Goal: Transaction & Acquisition: Purchase product/service

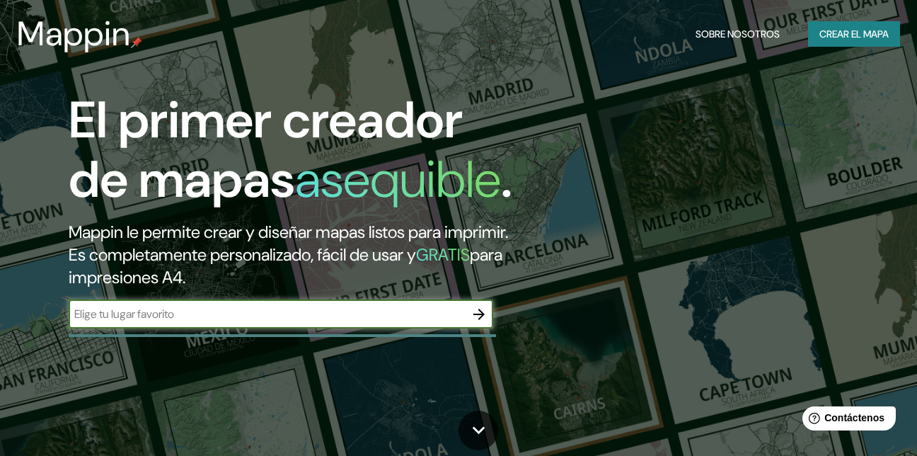
click at [265, 322] on input "text" at bounding box center [267, 314] width 396 height 16
type input "SANTO DOMINGO"
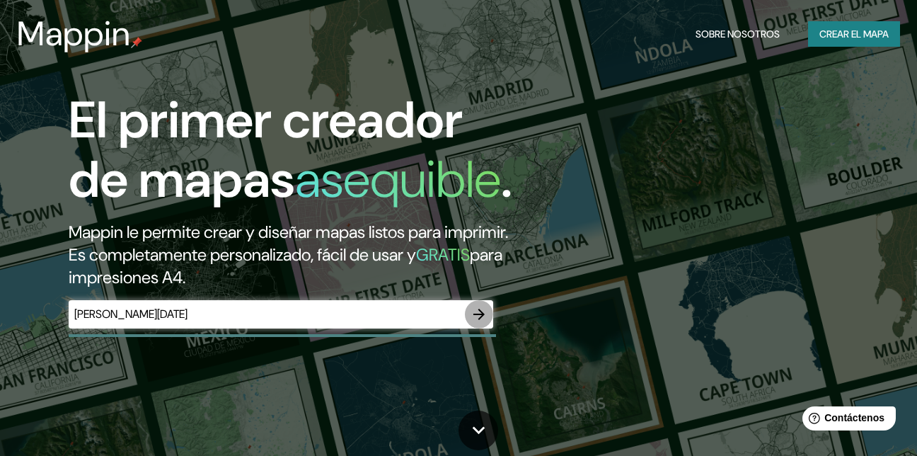
click at [476, 323] on icon "button" at bounding box center [479, 314] width 17 height 17
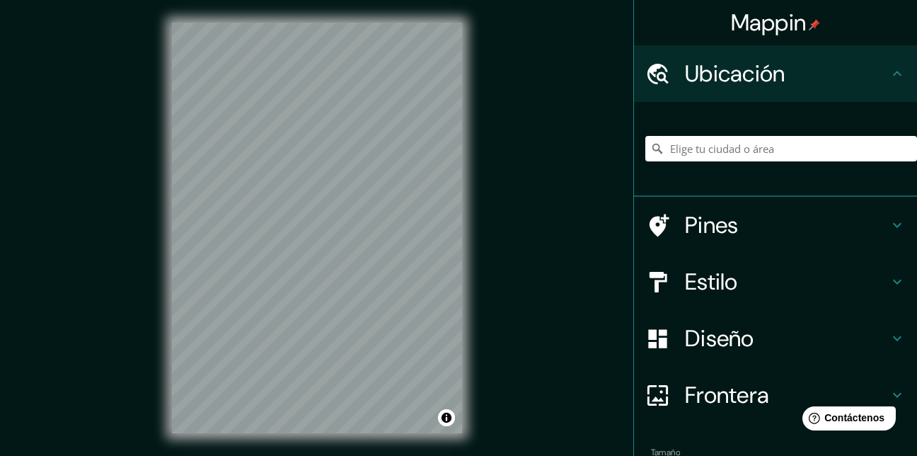
click at [771, 345] on h4 "Diseño" at bounding box center [787, 338] width 204 height 28
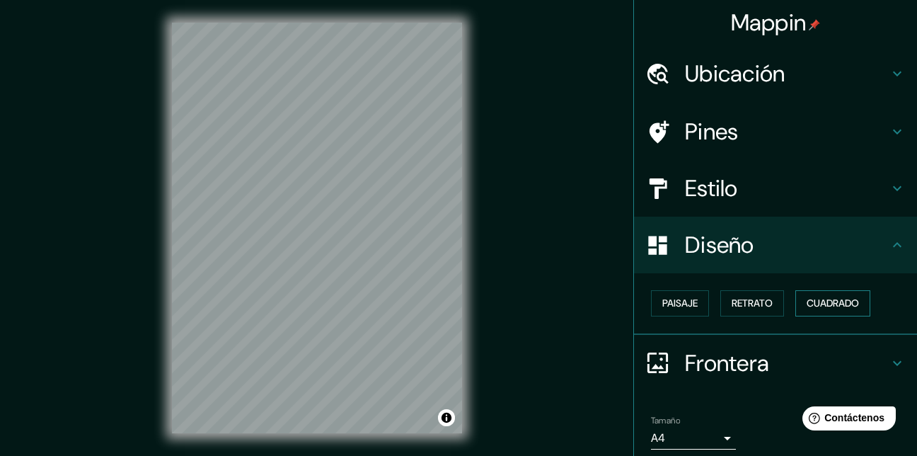
click at [813, 309] on font "Cuadrado" at bounding box center [833, 303] width 52 height 18
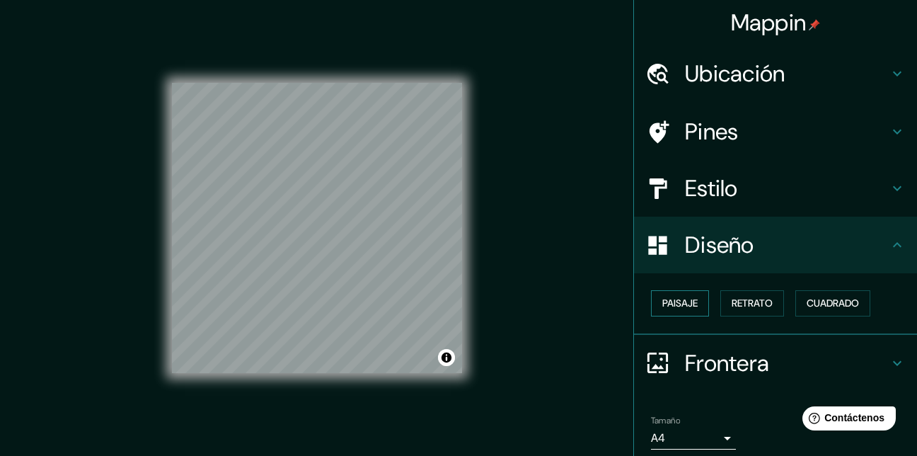
click at [679, 302] on font "Paisaje" at bounding box center [679, 303] width 35 height 18
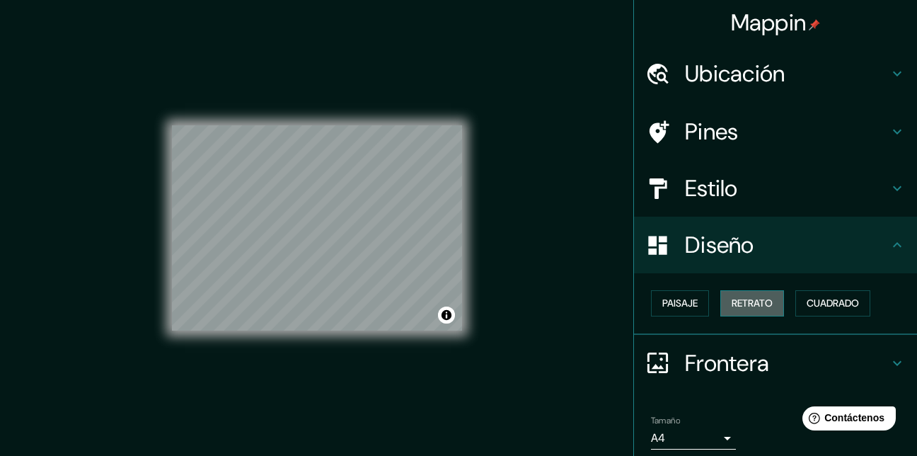
click at [764, 297] on font "Retrato" at bounding box center [752, 303] width 41 height 18
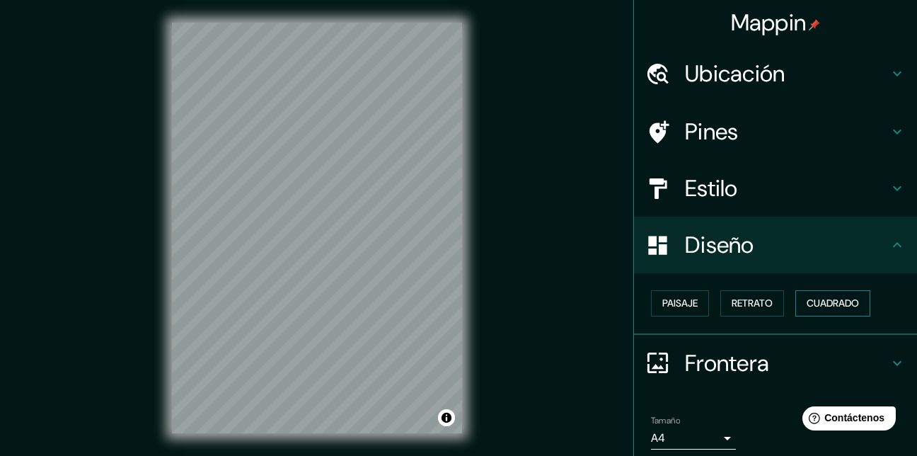
click at [841, 298] on font "Cuadrado" at bounding box center [833, 303] width 52 height 18
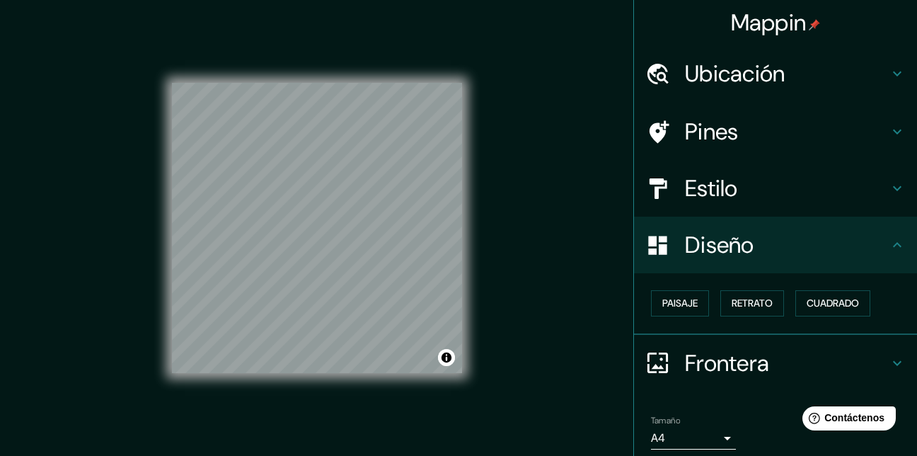
click at [685, 191] on h4 "Estilo" at bounding box center [787, 188] width 204 height 28
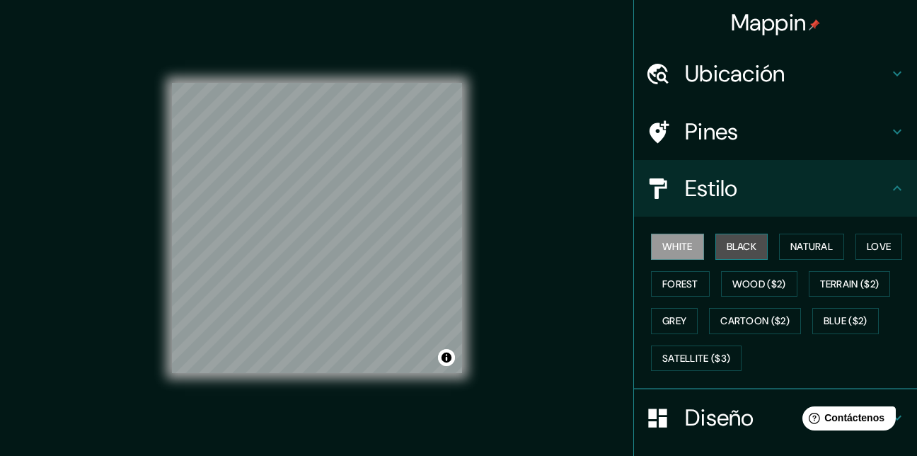
click at [731, 246] on font "Black" at bounding box center [742, 247] width 30 height 18
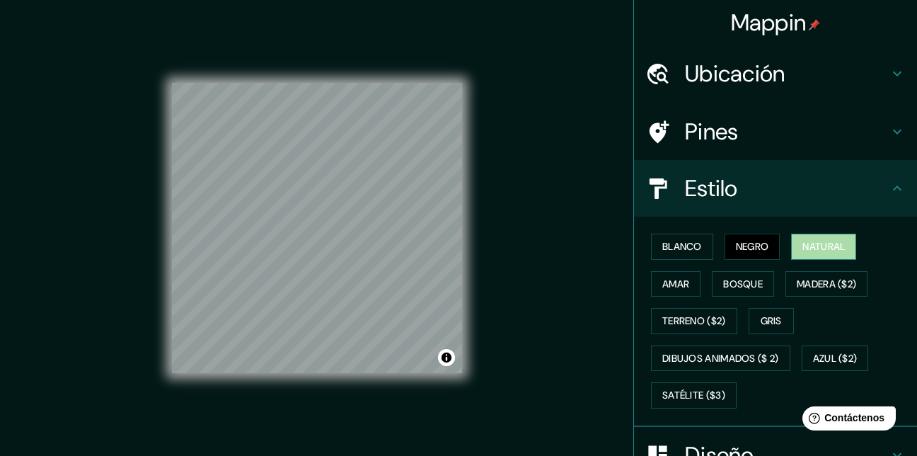
click at [816, 253] on font "Natural" at bounding box center [823, 247] width 42 height 18
click at [764, 248] on button "Negro" at bounding box center [753, 247] width 56 height 26
click at [682, 245] on font "Blanco" at bounding box center [682, 247] width 40 height 18
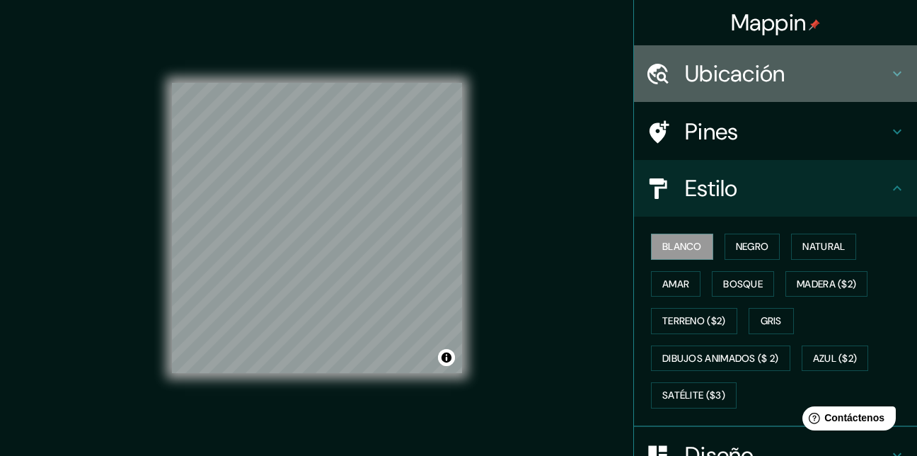
click at [844, 77] on h4 "Ubicación" at bounding box center [787, 73] width 204 height 28
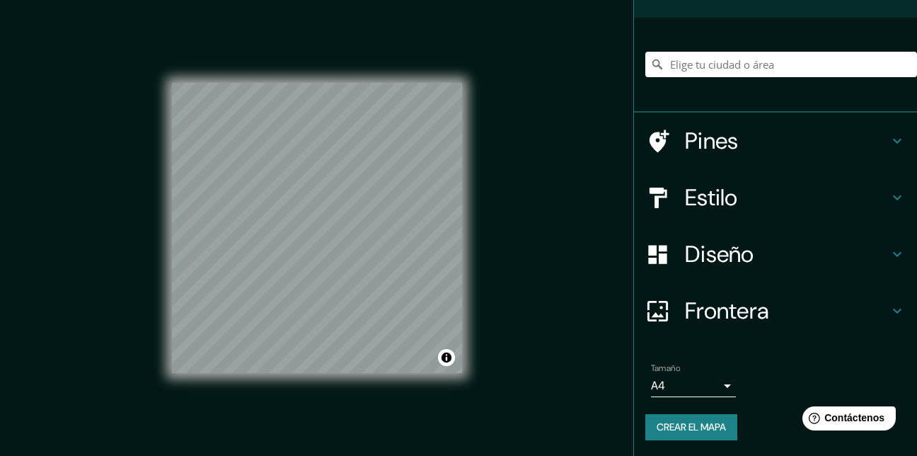
scroll to position [86, 0]
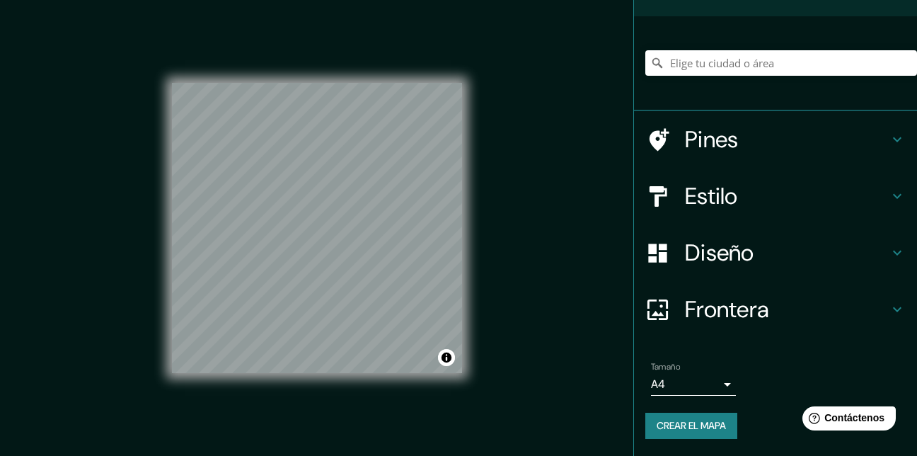
click at [715, 433] on font "Crear el mapa" at bounding box center [691, 426] width 69 height 18
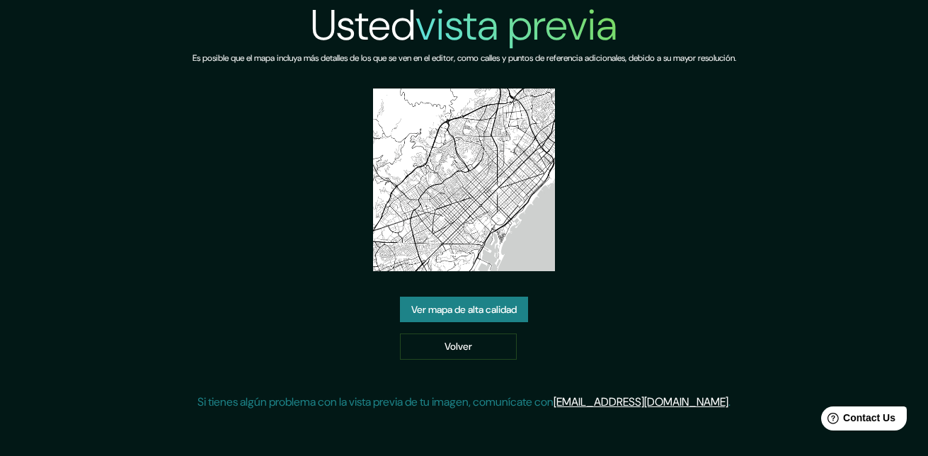
click at [524, 313] on link "Ver mapa de alta calidad" at bounding box center [464, 309] width 128 height 26
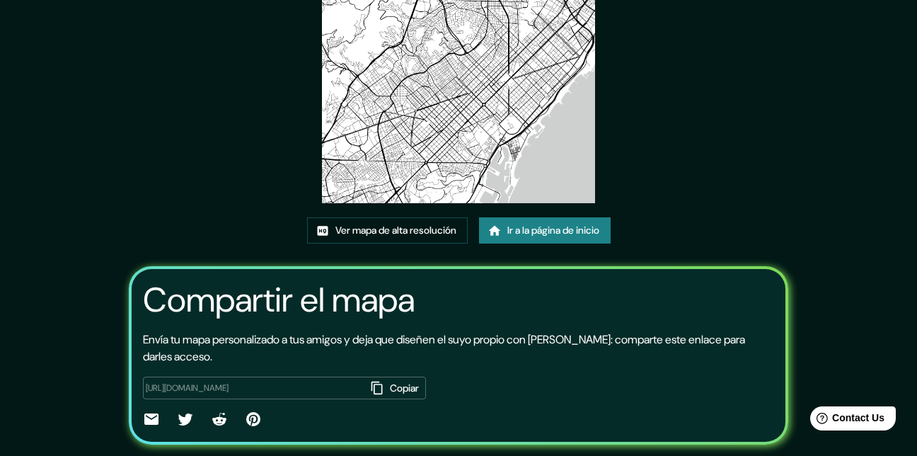
scroll to position [142, 0]
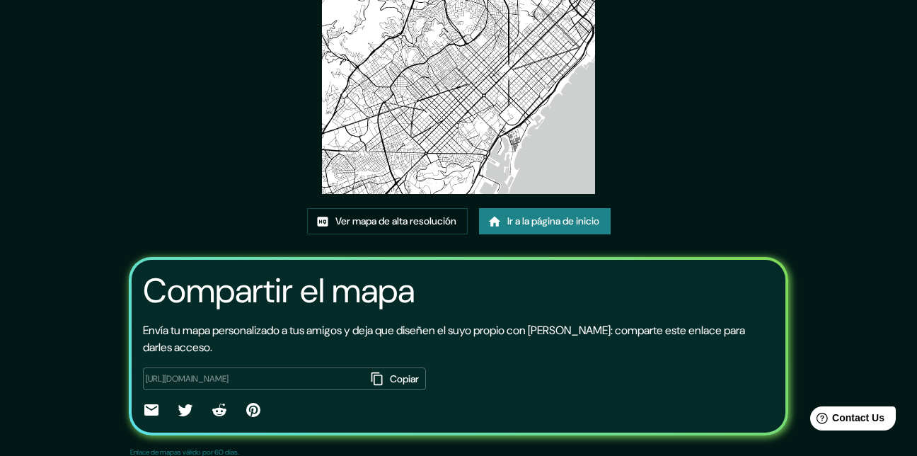
click at [868, 159] on div "Este mapa fue creado con Mappin Ver mapa de alta resolución Ir a la página de i…" at bounding box center [458, 171] width 917 height 627
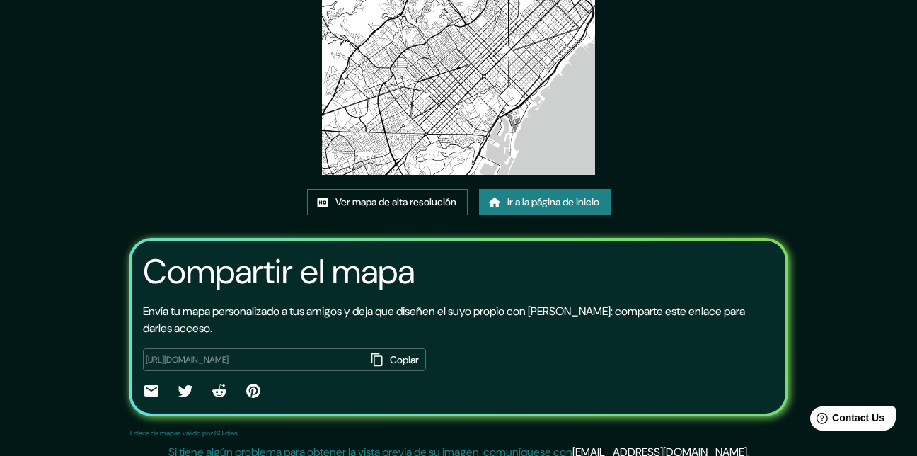
scroll to position [171, 0]
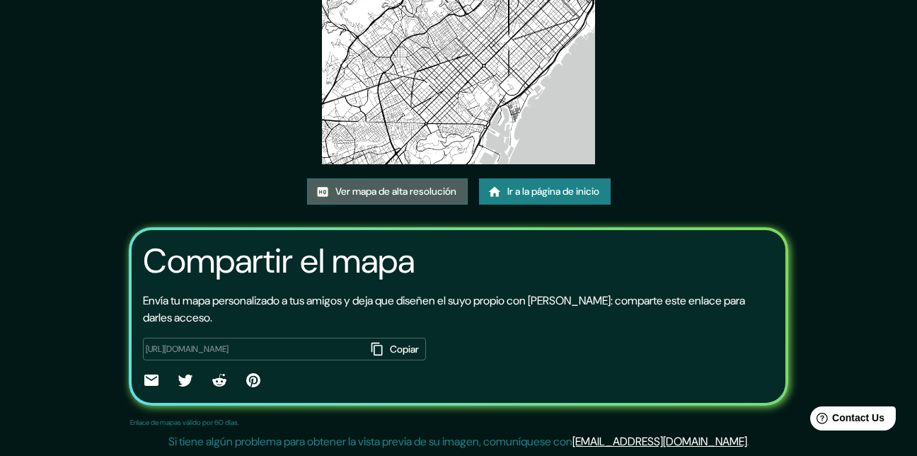
click at [415, 189] on font "Ver mapa de alta resolución" at bounding box center [395, 192] width 121 height 18
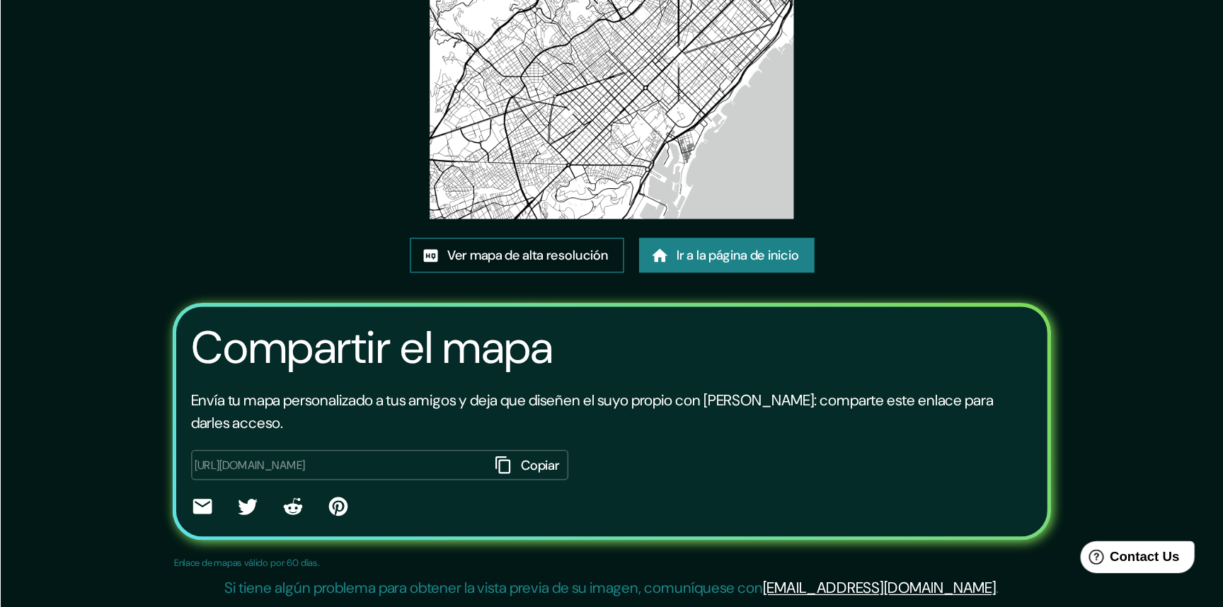
scroll to position [113, 0]
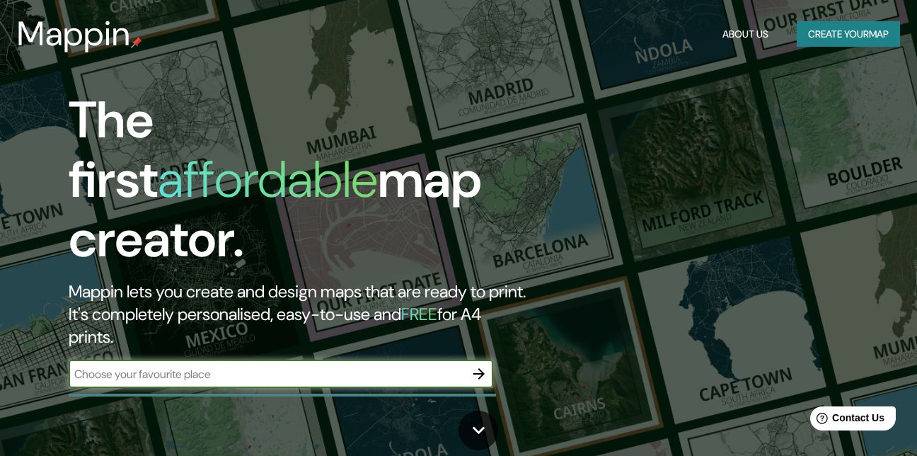
click at [407, 366] on input "text" at bounding box center [267, 374] width 396 height 16
type input "SANTO DOMINGO"
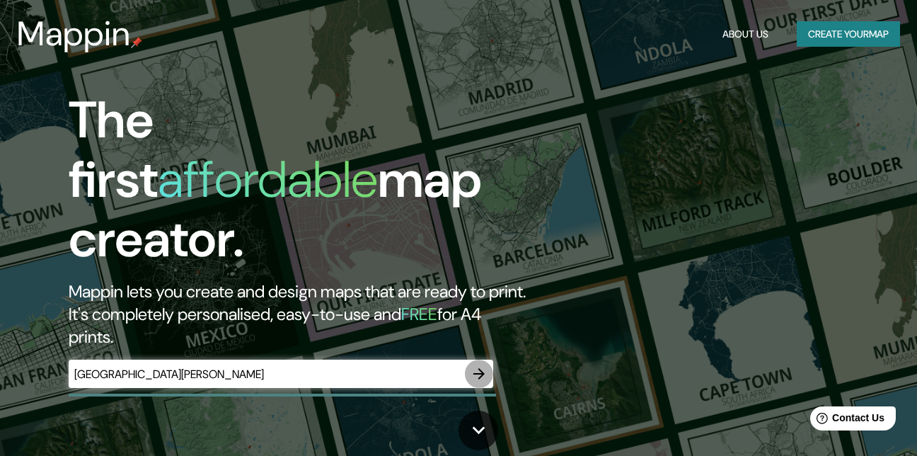
click at [478, 368] on icon "button" at bounding box center [478, 373] width 11 height 11
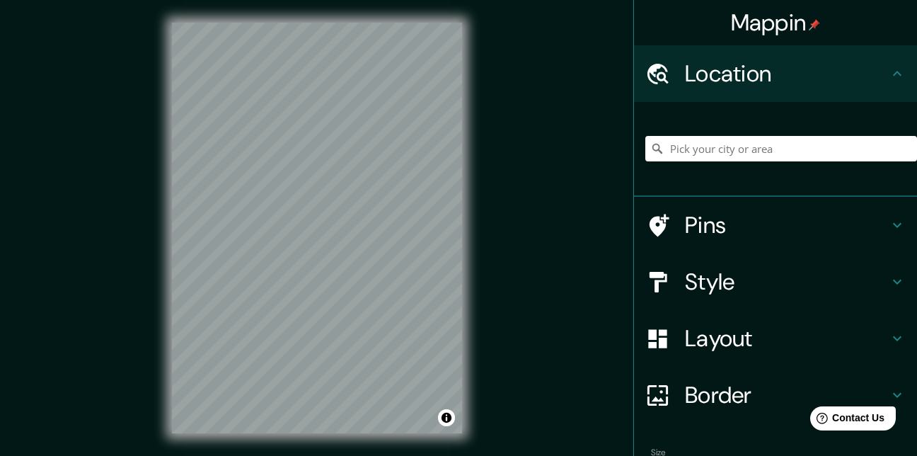
click at [650, 219] on icon at bounding box center [660, 225] width 20 height 23
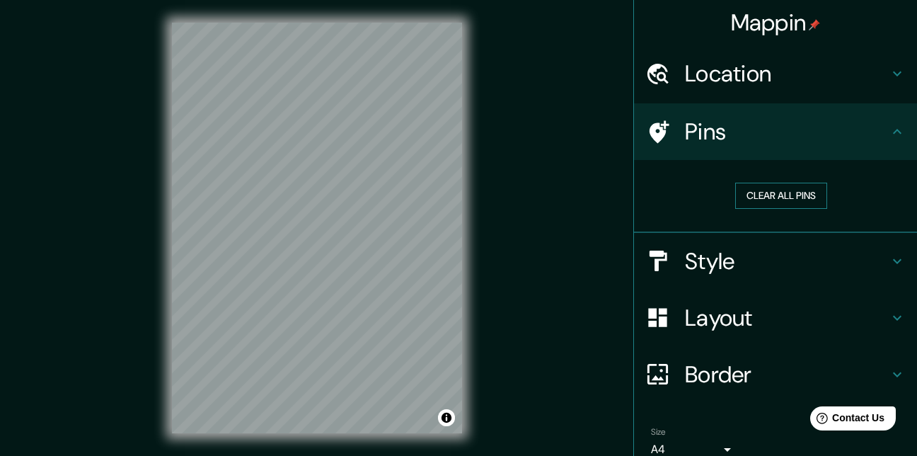
click at [768, 197] on button "Clear all pins" at bounding box center [781, 196] width 92 height 26
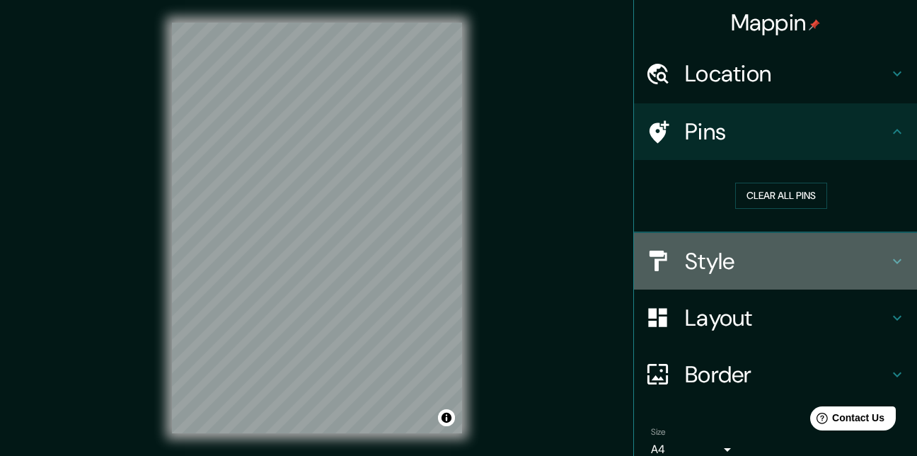
click at [713, 266] on h4 "Style" at bounding box center [787, 261] width 204 height 28
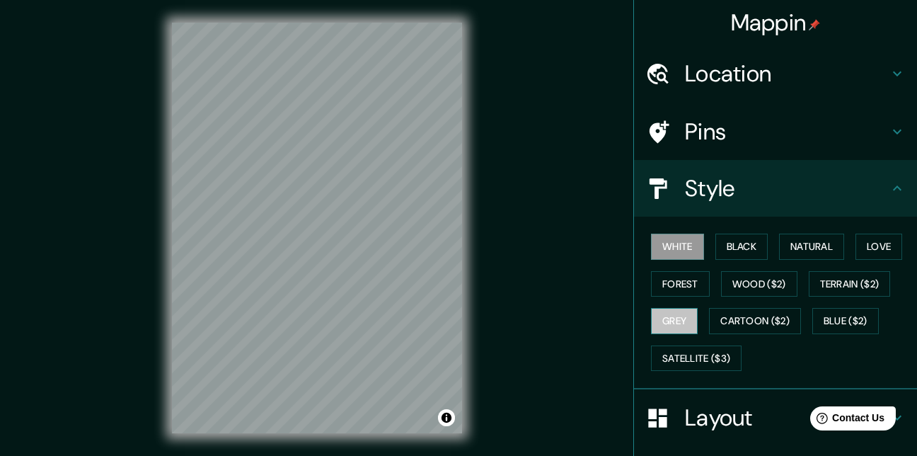
click at [676, 326] on button "Grey" at bounding box center [674, 321] width 47 height 26
click at [478, 328] on div "© Mapbox © OpenStreetMap Improve this map" at bounding box center [316, 228] width 335 height 456
click at [462, 359] on div "© Mapbox © OpenStreetMap Improve this map" at bounding box center [316, 228] width 335 height 456
click at [652, 248] on button "White" at bounding box center [677, 247] width 53 height 26
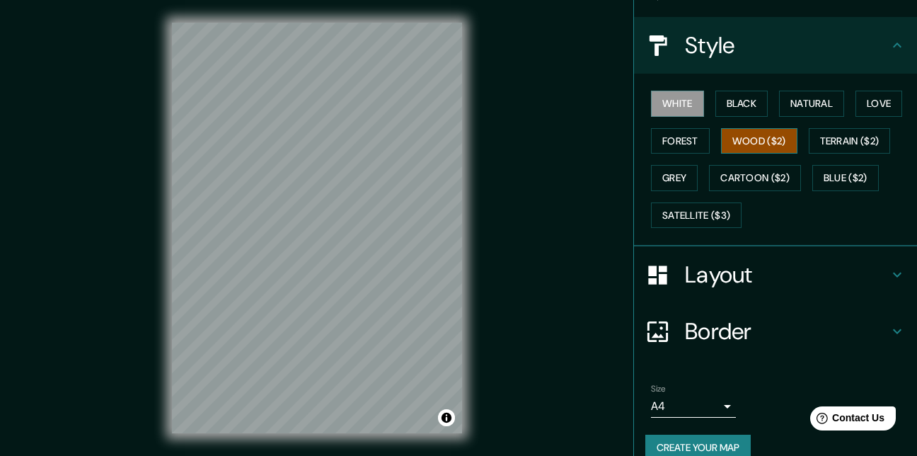
scroll to position [165, 0]
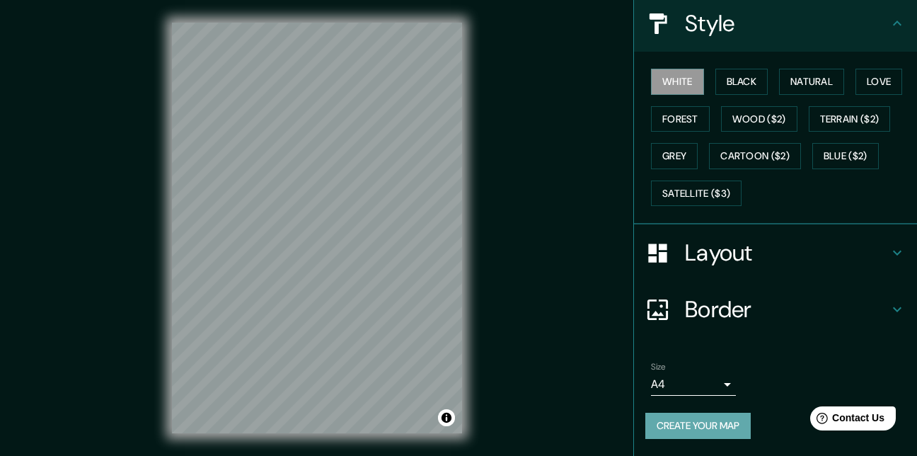
click at [711, 432] on button "Create your map" at bounding box center [697, 426] width 105 height 26
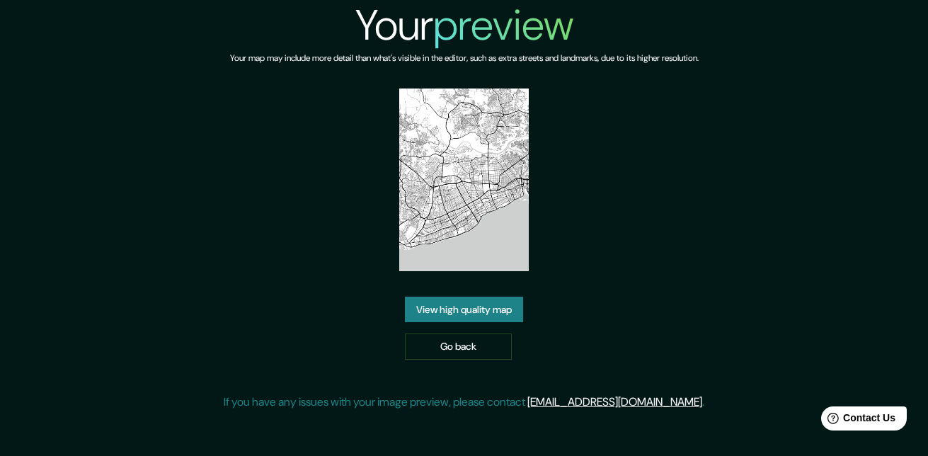
click at [487, 313] on link "View high quality map" at bounding box center [464, 309] width 118 height 26
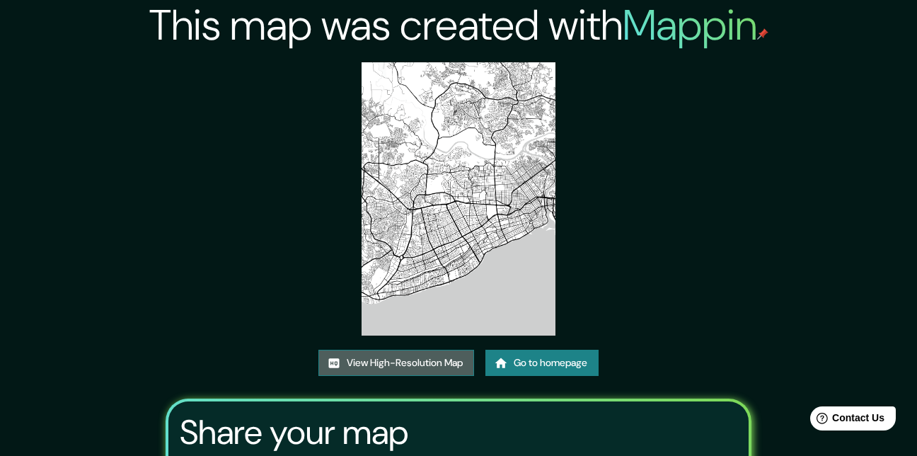
click at [430, 364] on link "View High-Resolution Map" at bounding box center [396, 363] width 156 height 26
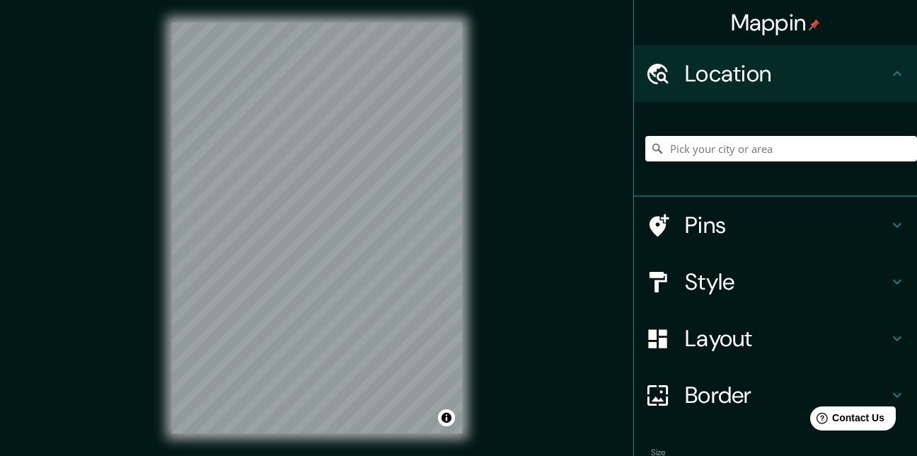
click at [706, 342] on h4 "Layout" at bounding box center [787, 338] width 204 height 28
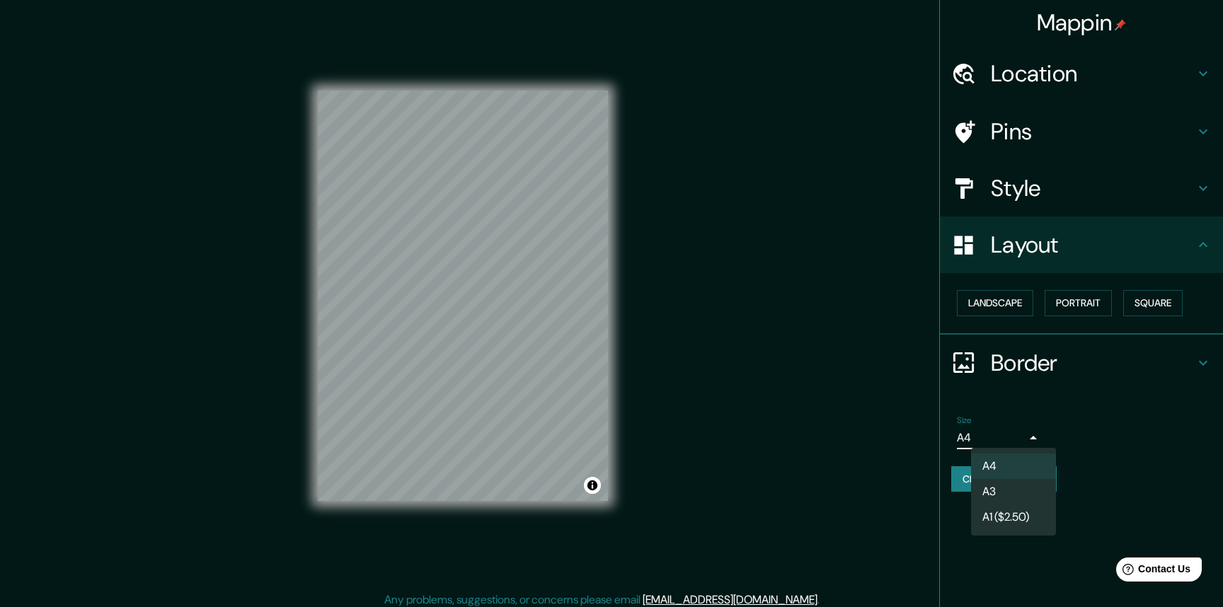
click at [916, 431] on body "Mappin Location Pins Style Layout Landscape Portrait Square Border Choose a bor…" at bounding box center [611, 303] width 1223 height 607
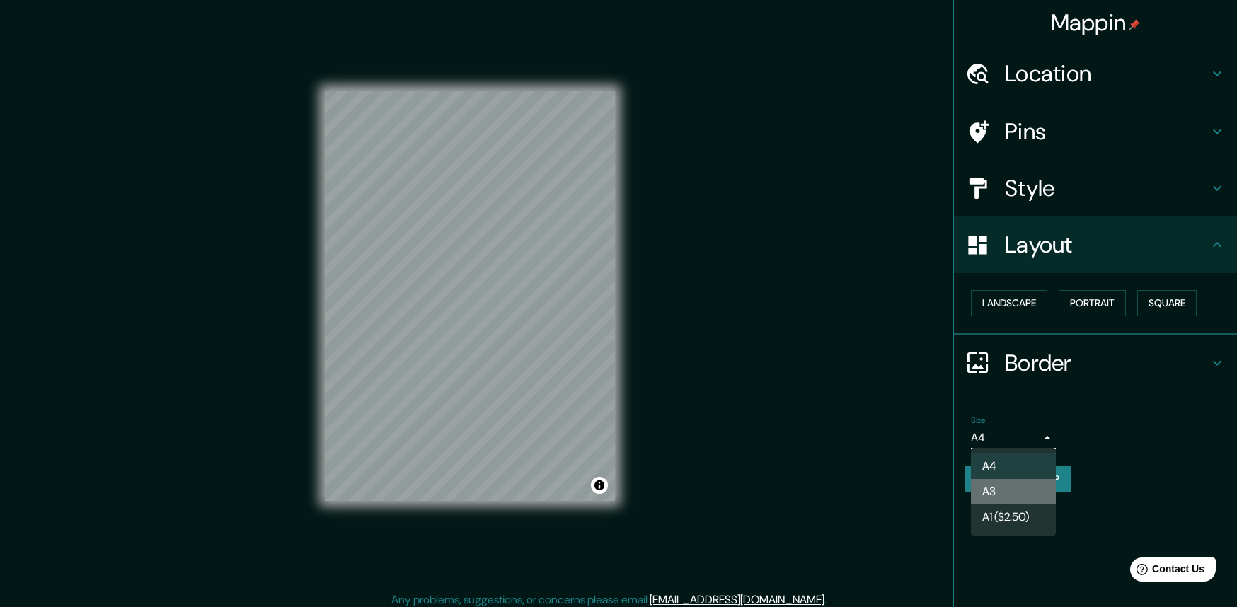
click at [916, 455] on li "A3" at bounding box center [1013, 491] width 85 height 25
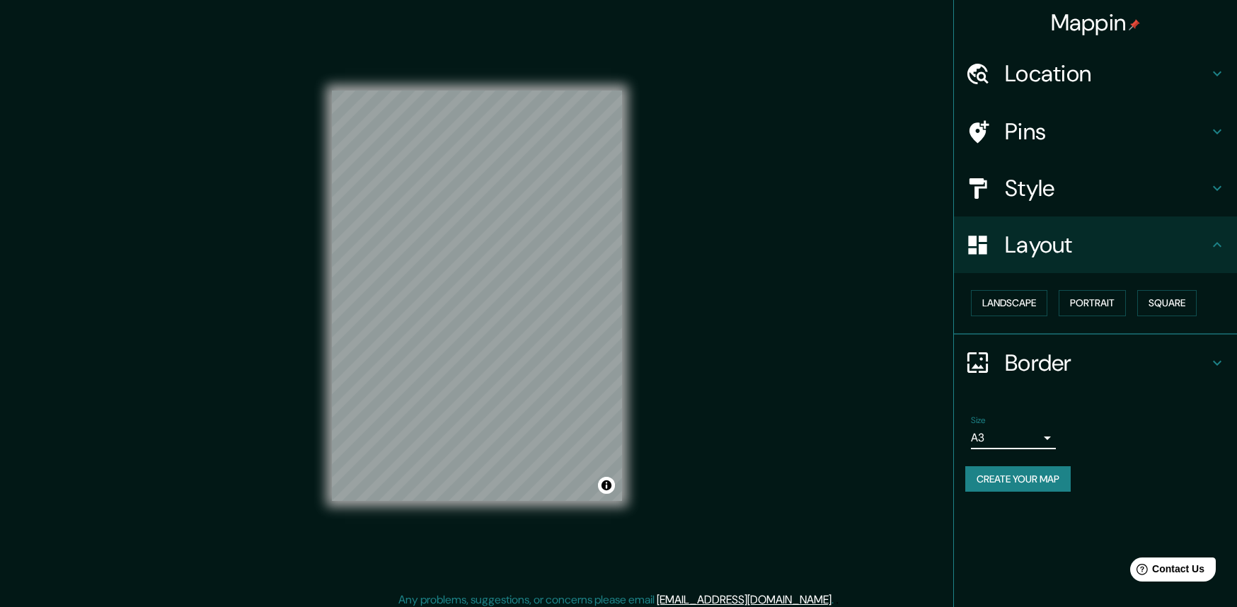
click at [916, 433] on body "Mappin Location Pins Style Layout Landscape Portrait Square Border Choose a bor…" at bounding box center [618, 303] width 1237 height 607
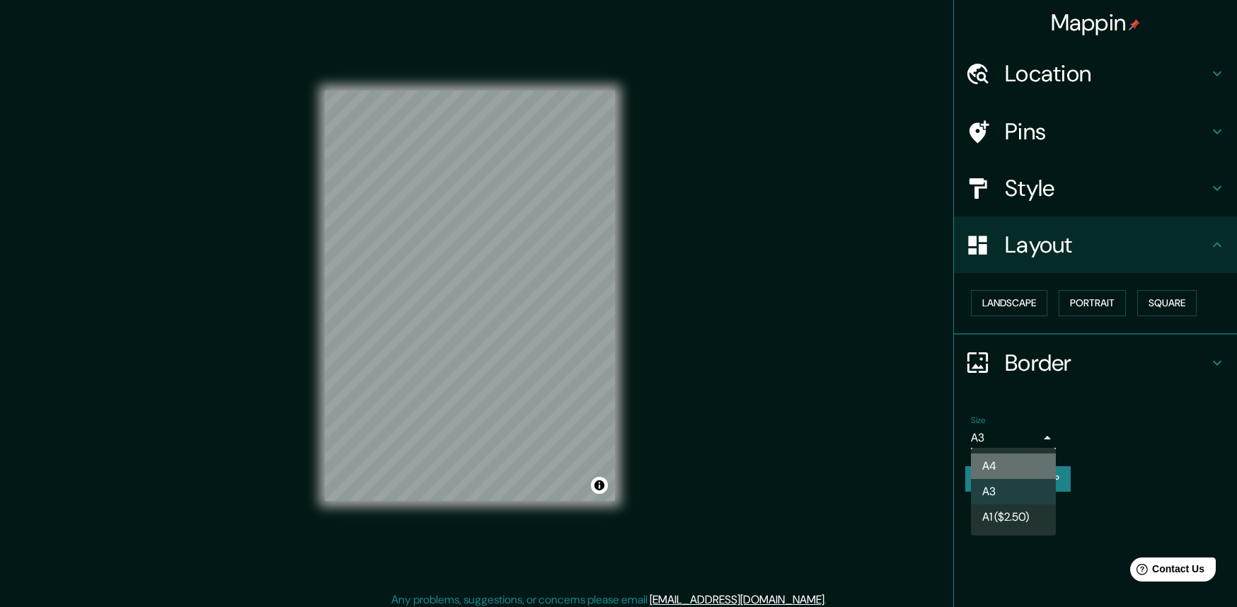
click at [916, 455] on li "A4" at bounding box center [1013, 466] width 85 height 25
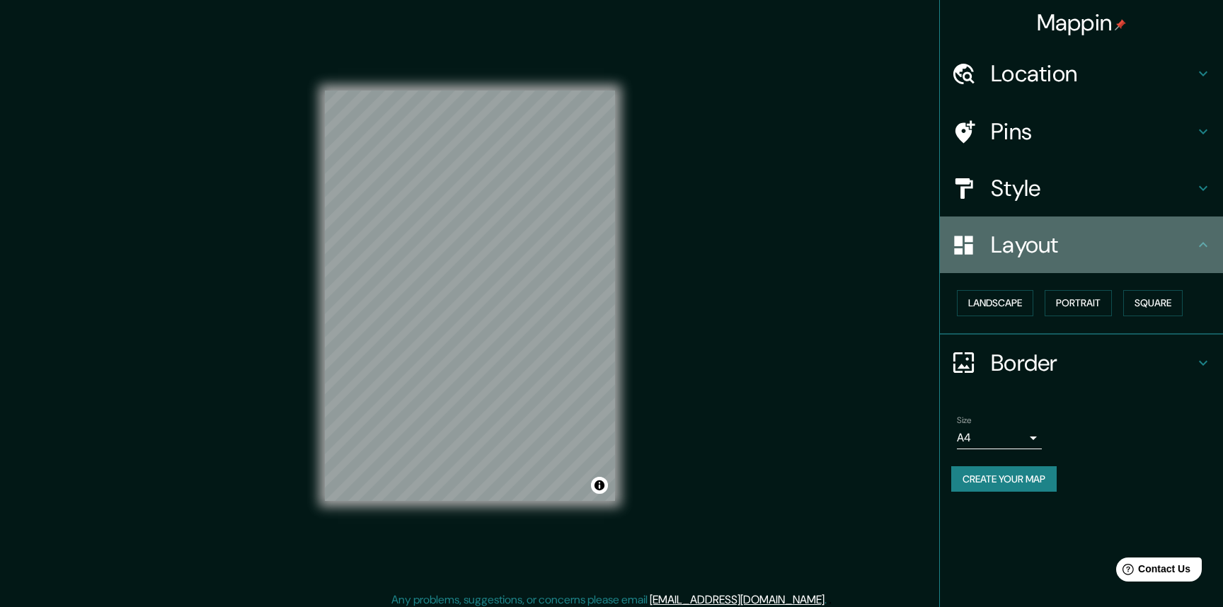
click at [916, 255] on h4 "Layout" at bounding box center [1093, 245] width 204 height 28
click at [916, 252] on icon at bounding box center [1202, 244] width 17 height 17
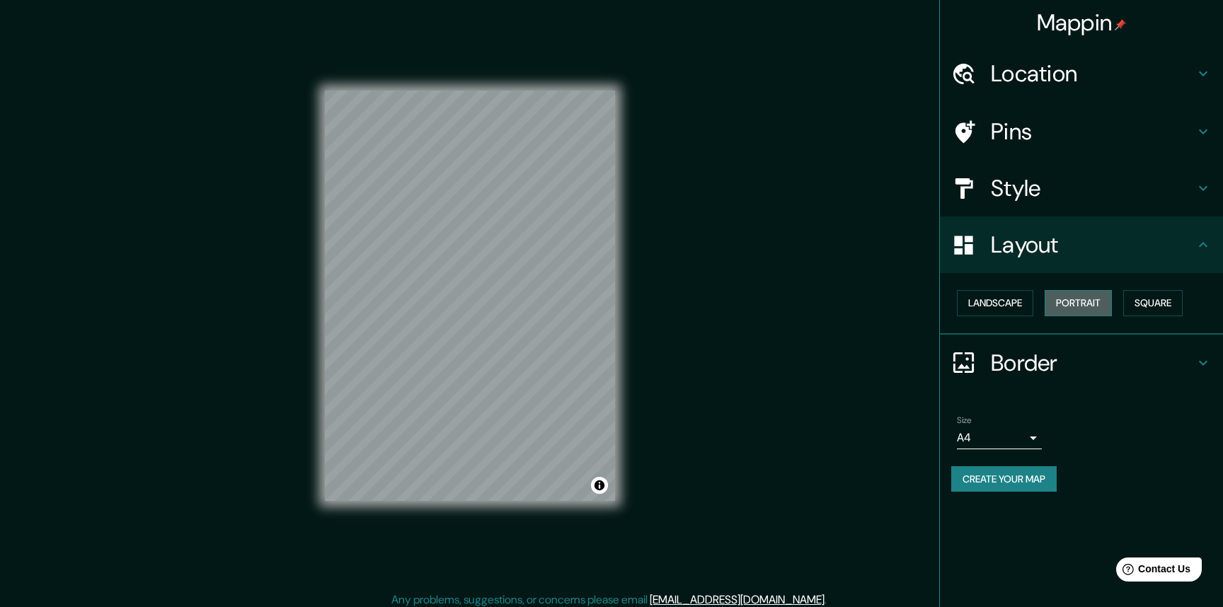
click at [916, 309] on button "Portrait" at bounding box center [1077, 303] width 67 height 26
click at [916, 299] on button "Landscape" at bounding box center [995, 303] width 76 height 26
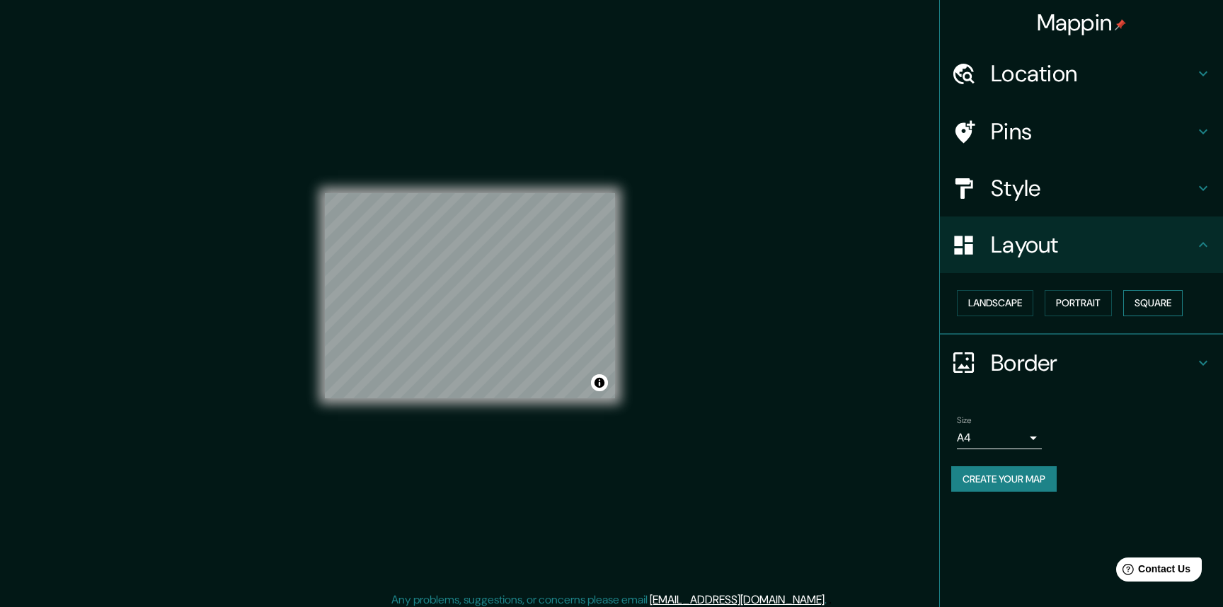
click at [916, 304] on button "Square" at bounding box center [1152, 303] width 59 height 26
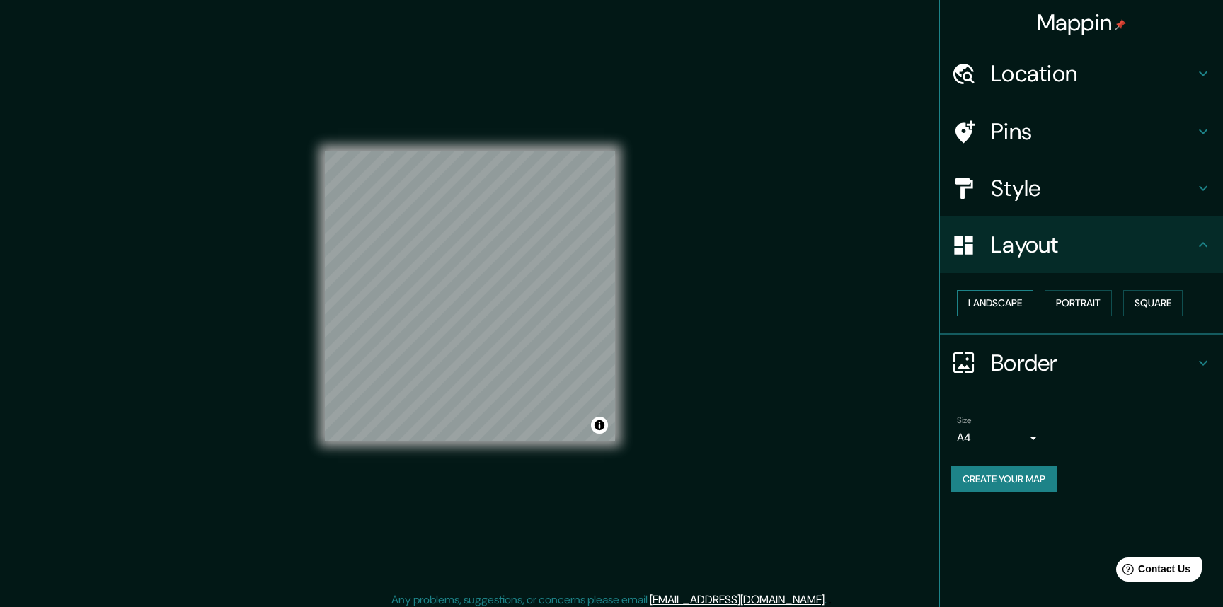
click at [916, 309] on button "Landscape" at bounding box center [995, 303] width 76 height 26
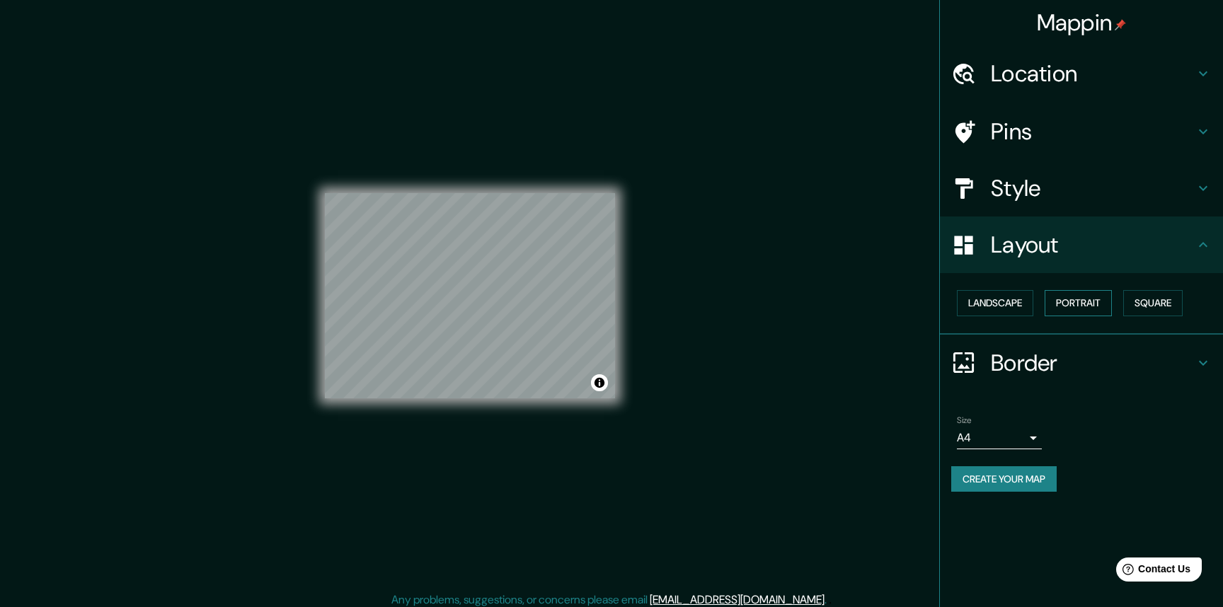
click at [916, 309] on button "Portrait" at bounding box center [1077, 303] width 67 height 26
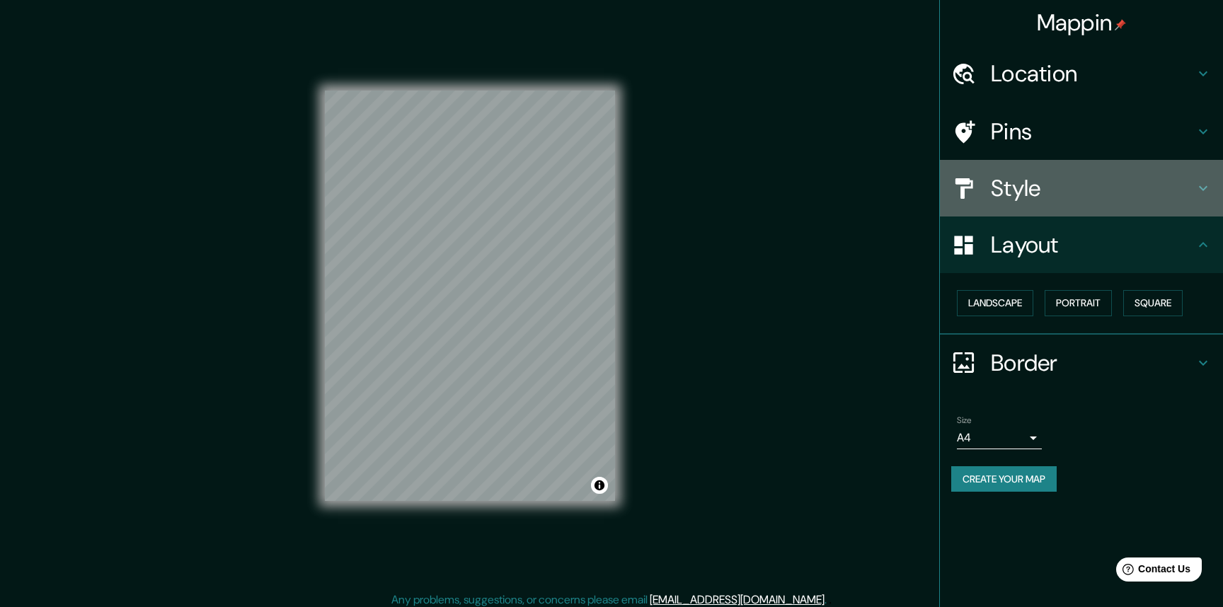
click at [916, 205] on div "Style" at bounding box center [1081, 188] width 283 height 57
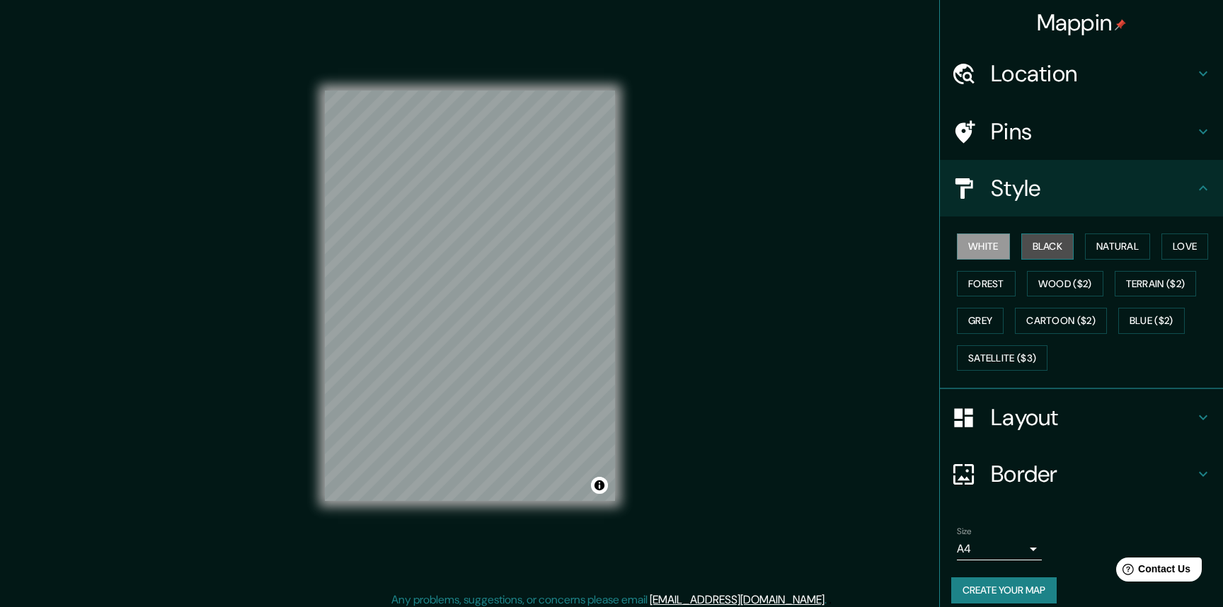
click at [916, 248] on button "Black" at bounding box center [1047, 247] width 53 height 26
click at [916, 248] on button "White" at bounding box center [983, 247] width 53 height 26
click at [916, 314] on button "Grey" at bounding box center [980, 321] width 47 height 26
click at [916, 241] on button "Love" at bounding box center [1184, 247] width 47 height 26
click at [916, 253] on button "Natural" at bounding box center [1117, 247] width 65 height 26
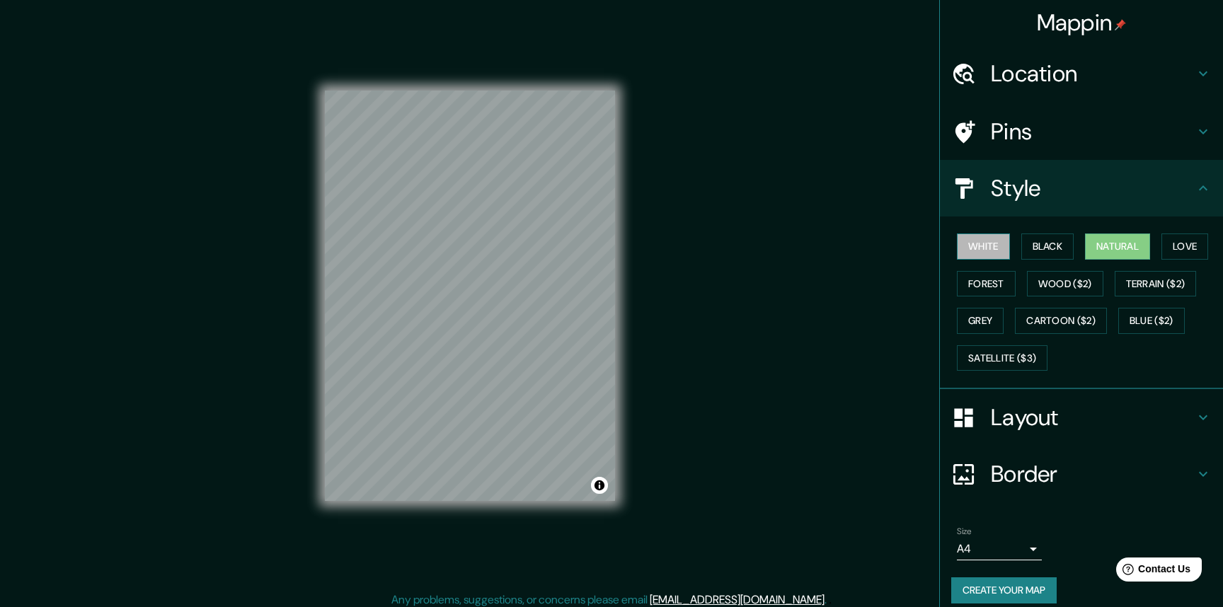
click at [916, 239] on button "White" at bounding box center [983, 247] width 53 height 26
drag, startPoint x: 389, startPoint y: 265, endPoint x: 396, endPoint y: 264, distance: 7.1
click at [396, 264] on div at bounding box center [398, 260] width 11 height 11
drag, startPoint x: 397, startPoint y: 256, endPoint x: 405, endPoint y: 246, distance: 12.6
click at [408, 243] on div at bounding box center [410, 246] width 11 height 11
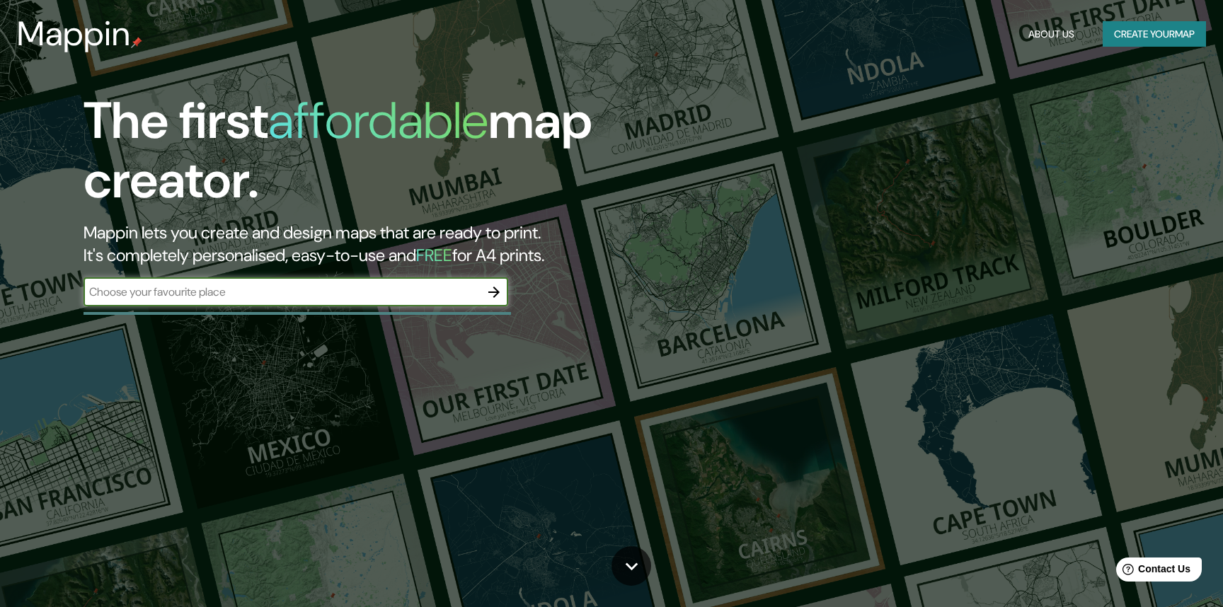
drag, startPoint x: 284, startPoint y: 293, endPoint x: 218, endPoint y: 284, distance: 67.2
click at [219, 284] on input "text" at bounding box center [282, 292] width 396 height 16
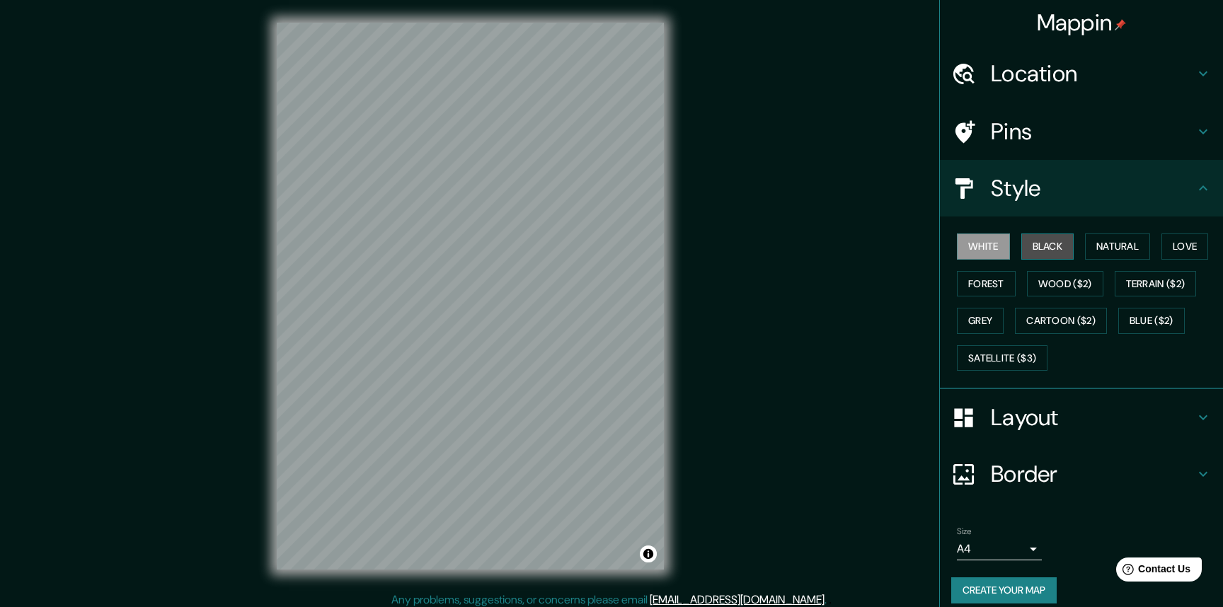
click at [916, 239] on button "Black" at bounding box center [1047, 247] width 53 height 26
click at [916, 244] on button "Black" at bounding box center [1047, 247] width 53 height 26
click at [916, 247] on button "White" at bounding box center [983, 247] width 53 height 26
click at [916, 455] on button "Create your map" at bounding box center [1003, 590] width 105 height 26
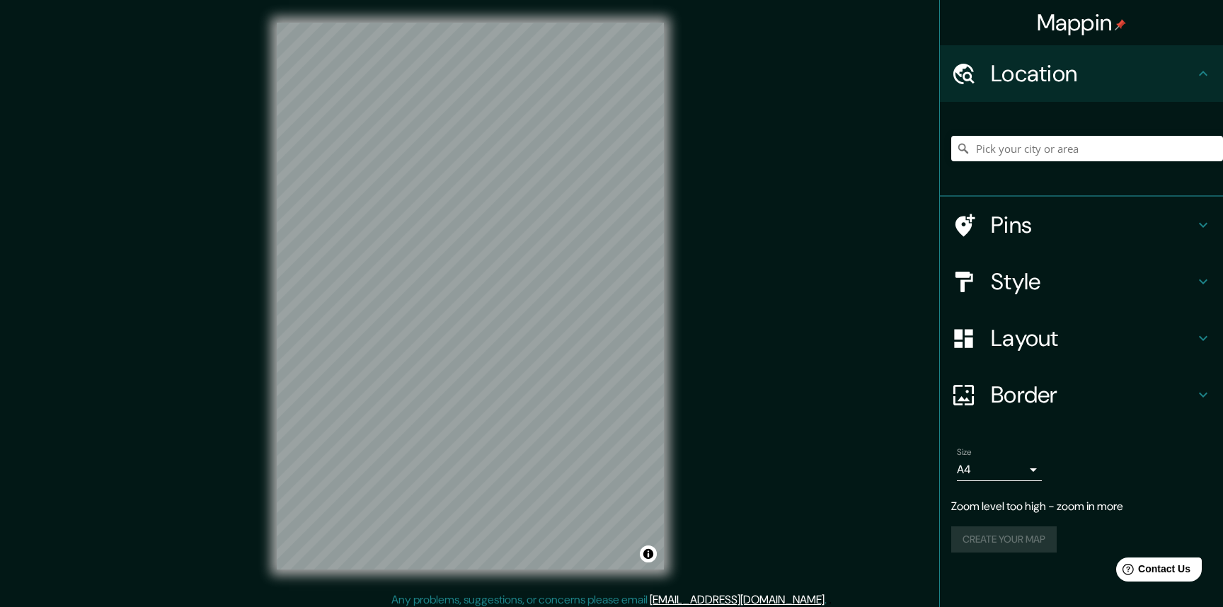
click at [1039, 385] on h4 "Border" at bounding box center [1093, 395] width 204 height 28
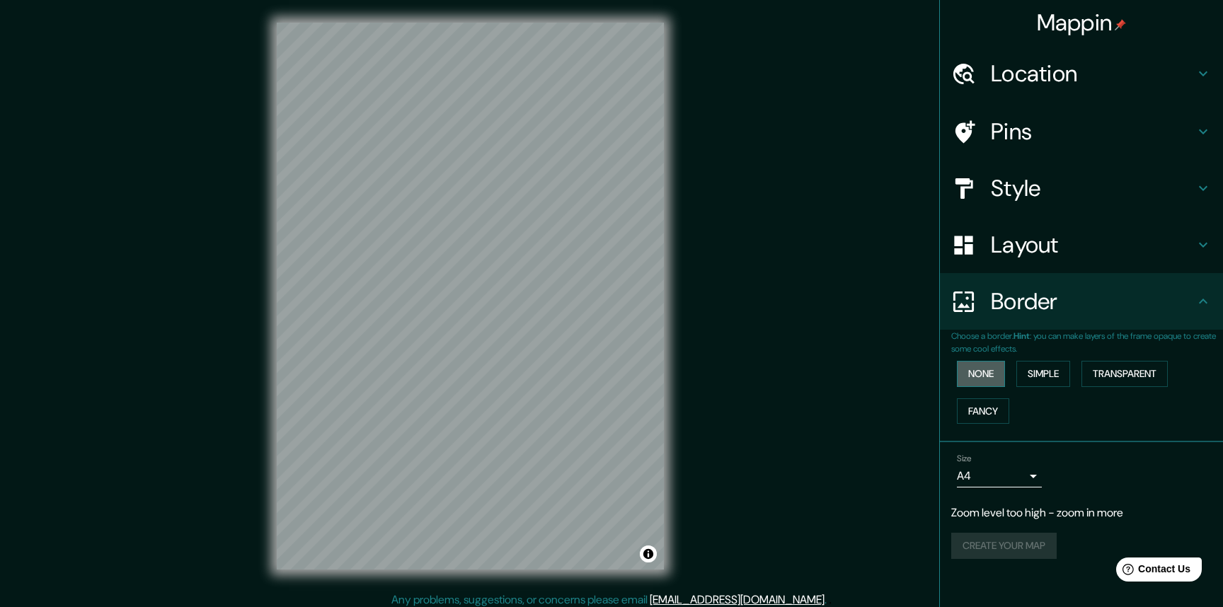
click at [998, 374] on button "None" at bounding box center [981, 374] width 48 height 26
click at [1045, 369] on button "Simple" at bounding box center [1043, 374] width 54 height 26
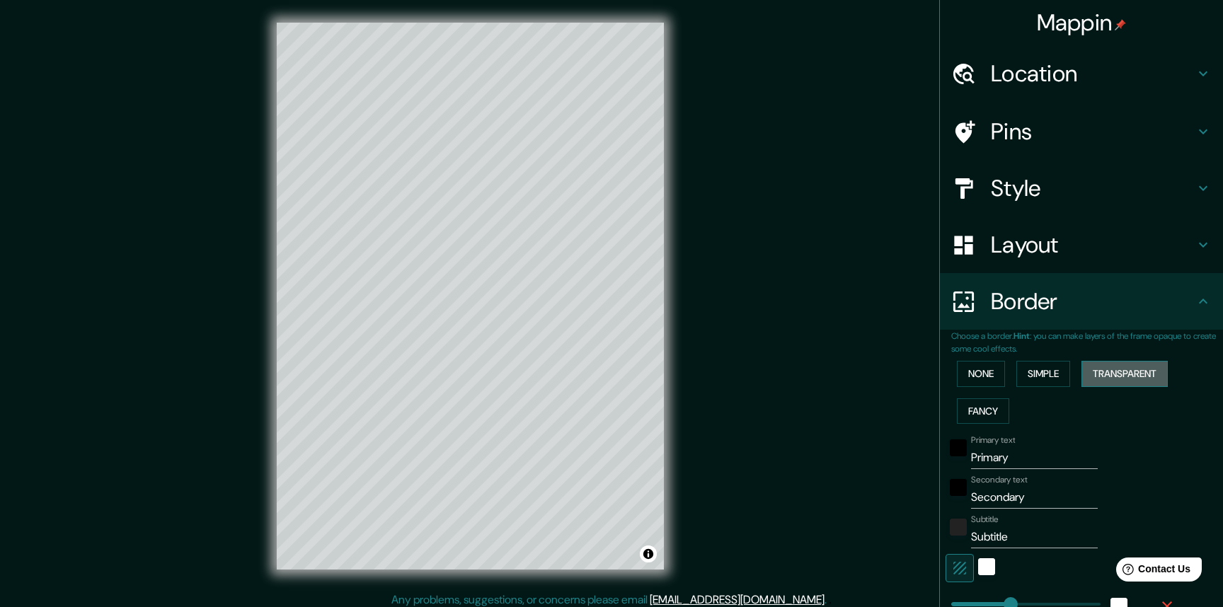
click at [1098, 374] on button "Transparent" at bounding box center [1124, 374] width 86 height 26
click at [975, 372] on button "None" at bounding box center [981, 374] width 48 height 26
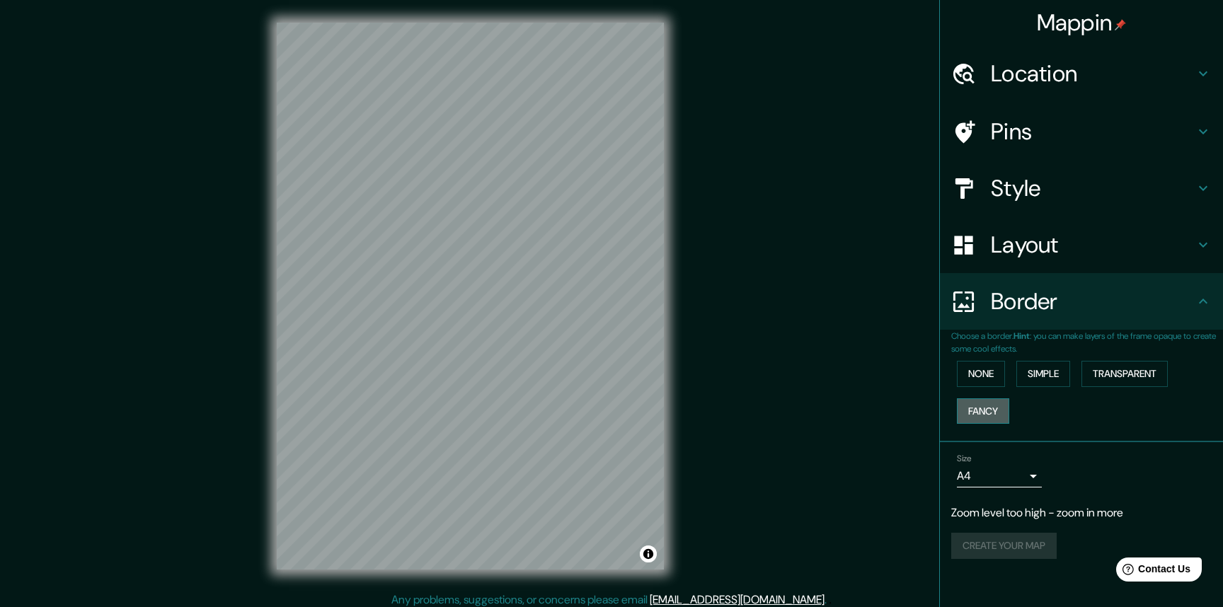
click at [994, 413] on button "Fancy" at bounding box center [983, 411] width 52 height 26
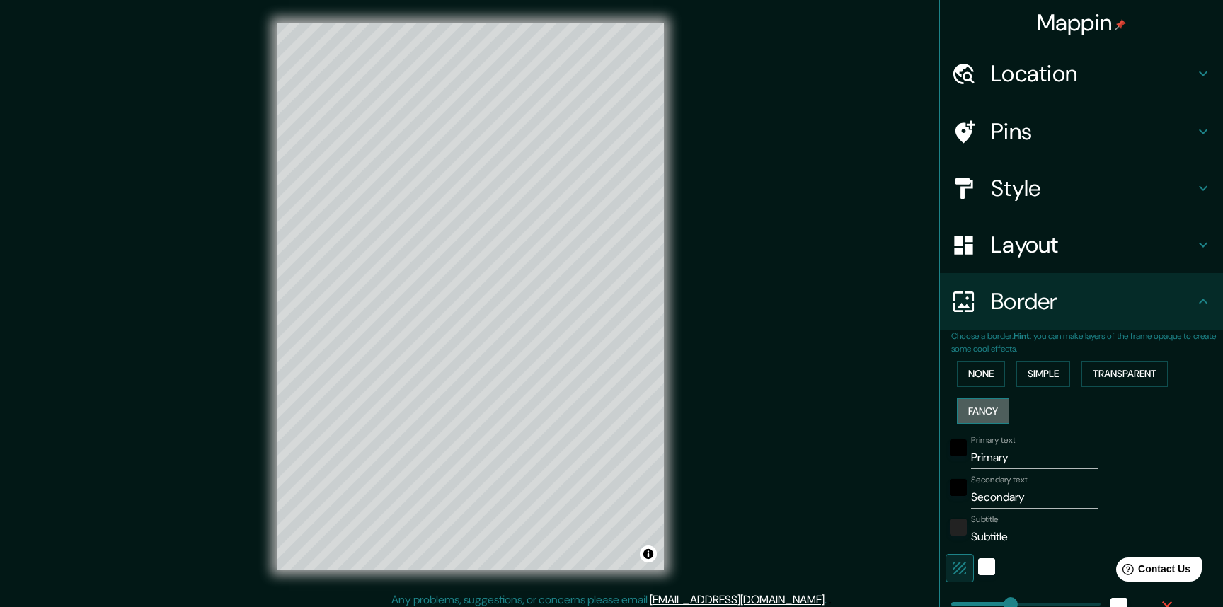
click at [994, 413] on button "Fancy" at bounding box center [983, 411] width 52 height 26
type input "219"
type input "44"
type input "22"
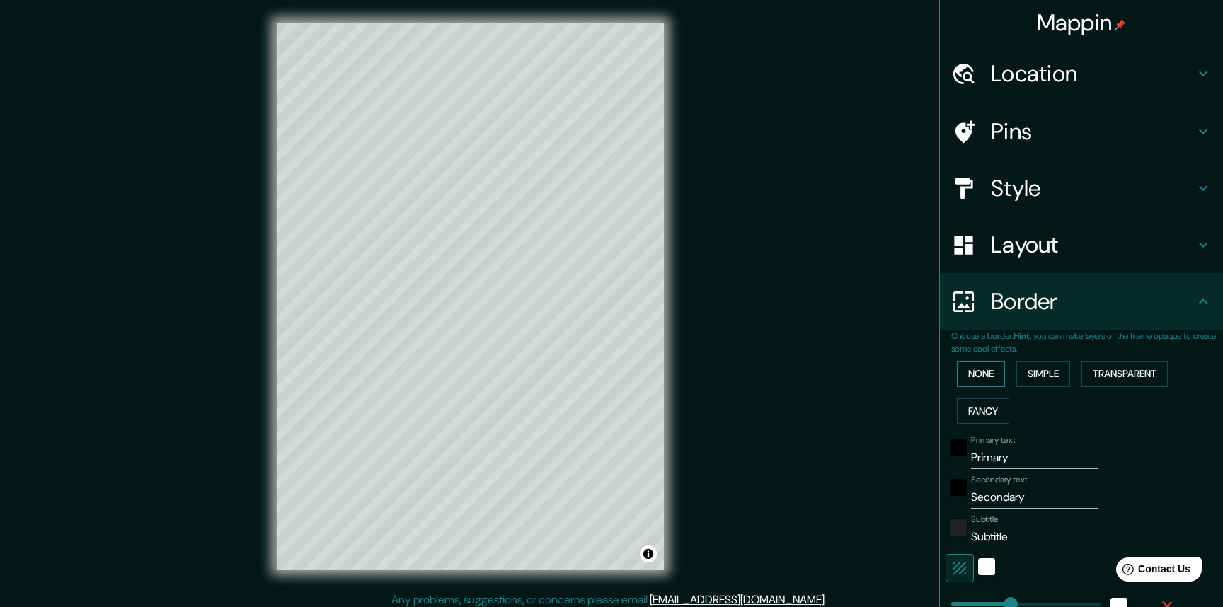
click at [966, 375] on button "None" at bounding box center [981, 374] width 48 height 26
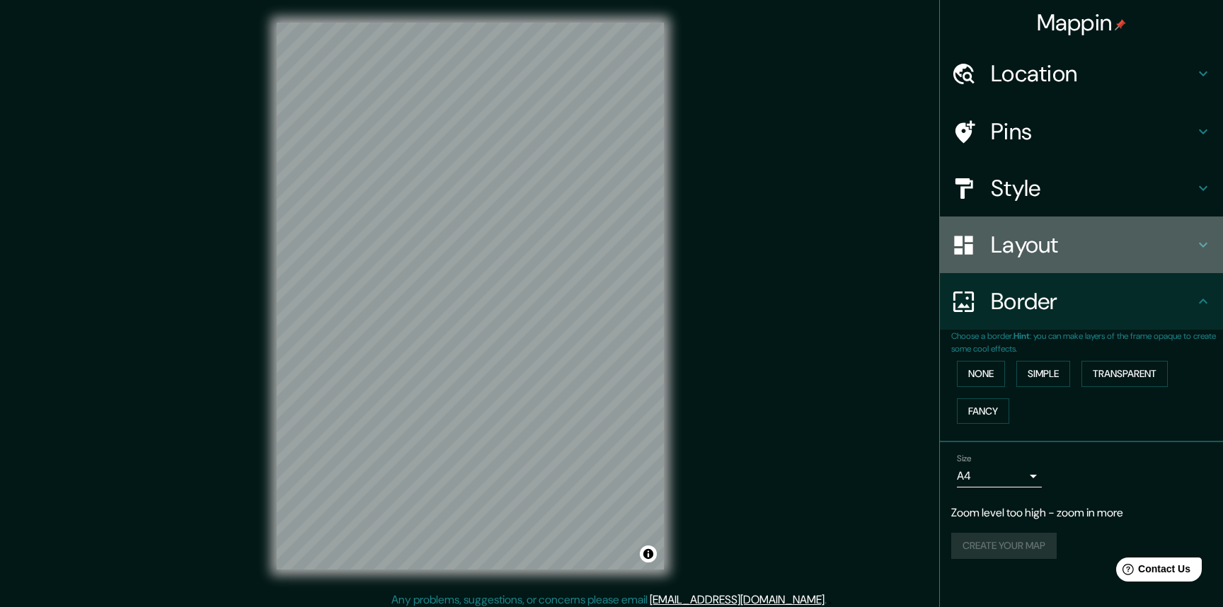
click at [1042, 231] on h4 "Layout" at bounding box center [1093, 245] width 204 height 28
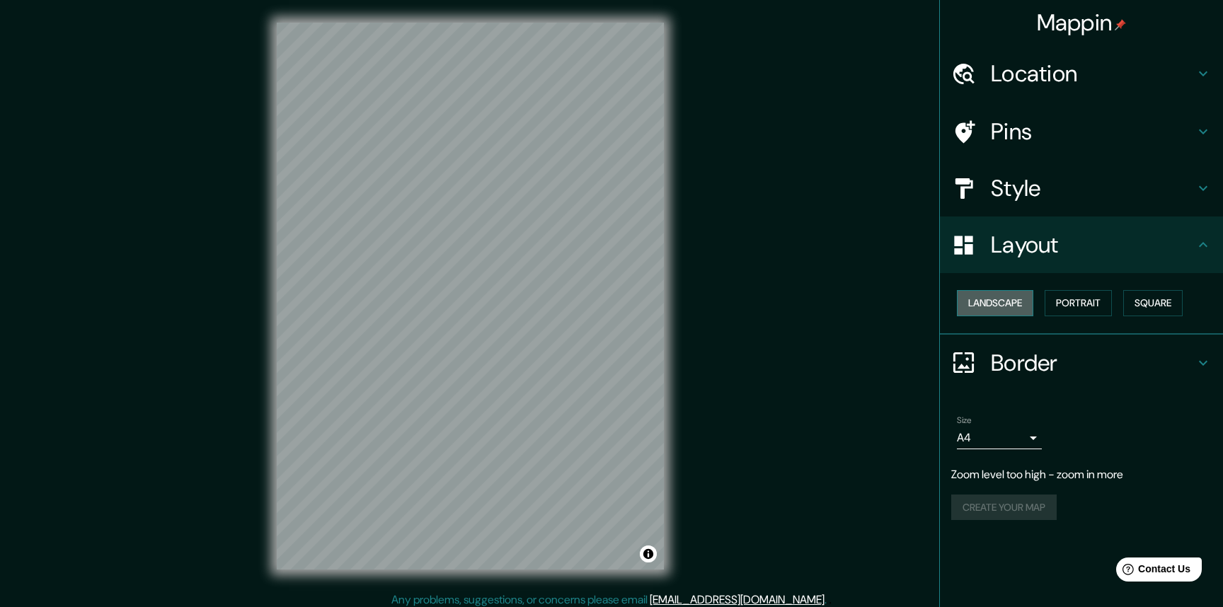
click at [998, 300] on button "Landscape" at bounding box center [995, 303] width 76 height 26
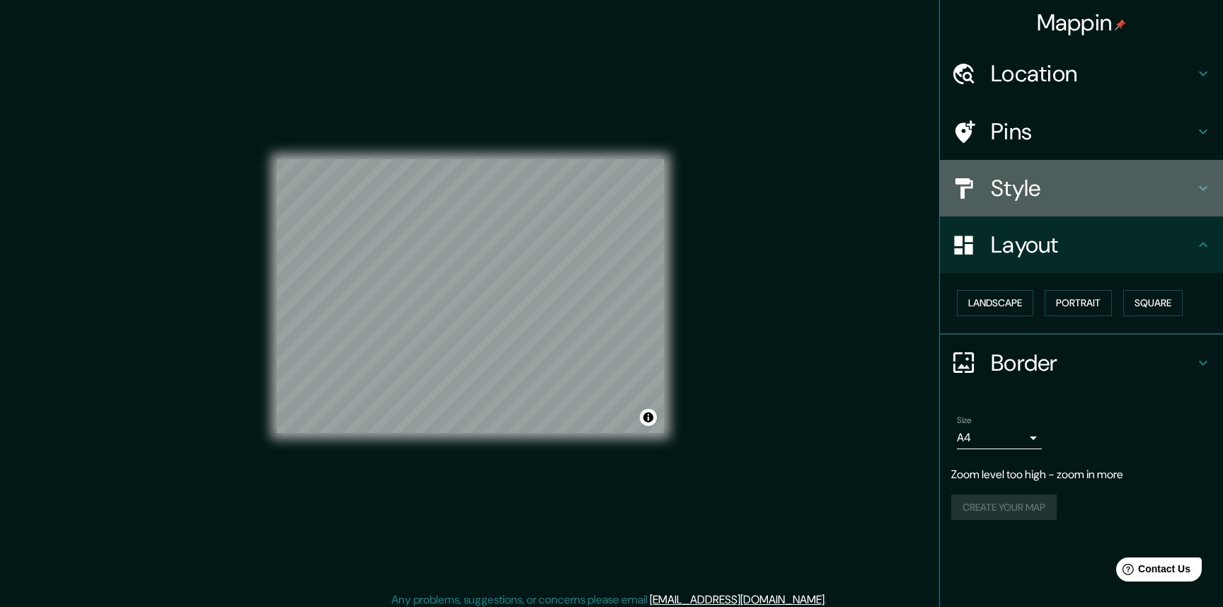
click at [1042, 188] on h4 "Style" at bounding box center [1093, 188] width 204 height 28
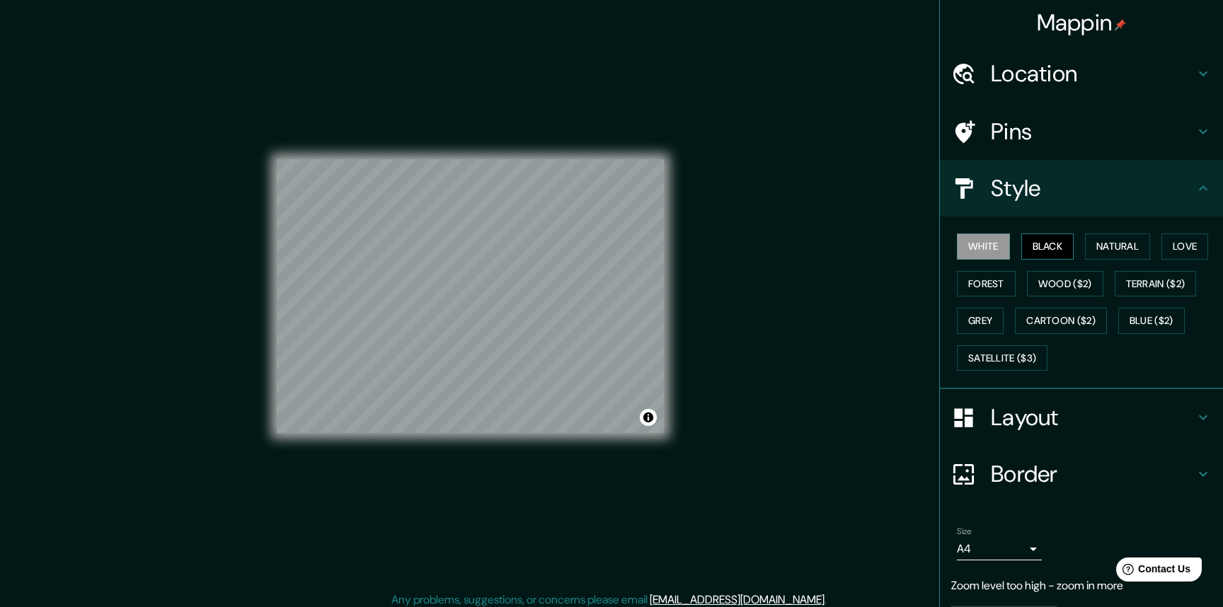
click at [1039, 238] on button "Black" at bounding box center [1047, 247] width 53 height 26
click at [1186, 246] on button "Love" at bounding box center [1184, 247] width 47 height 26
click at [1122, 238] on button "Natural" at bounding box center [1117, 247] width 65 height 26
click at [969, 251] on button "White" at bounding box center [983, 247] width 53 height 26
click at [1021, 238] on button "Black" at bounding box center [1047, 247] width 53 height 26
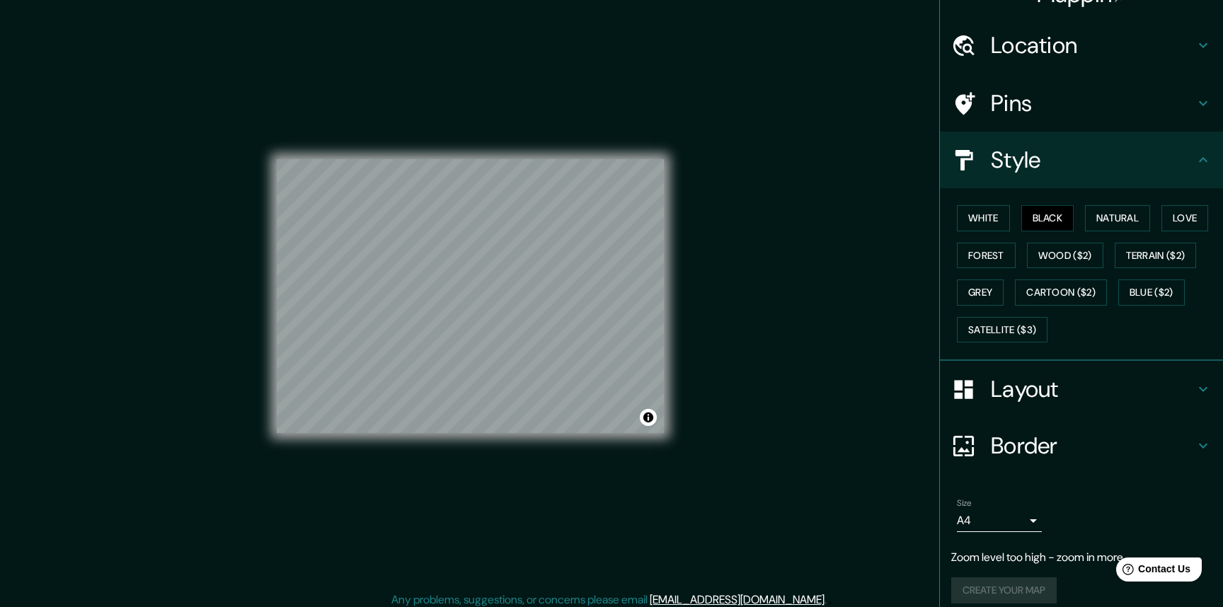
scroll to position [41, 0]
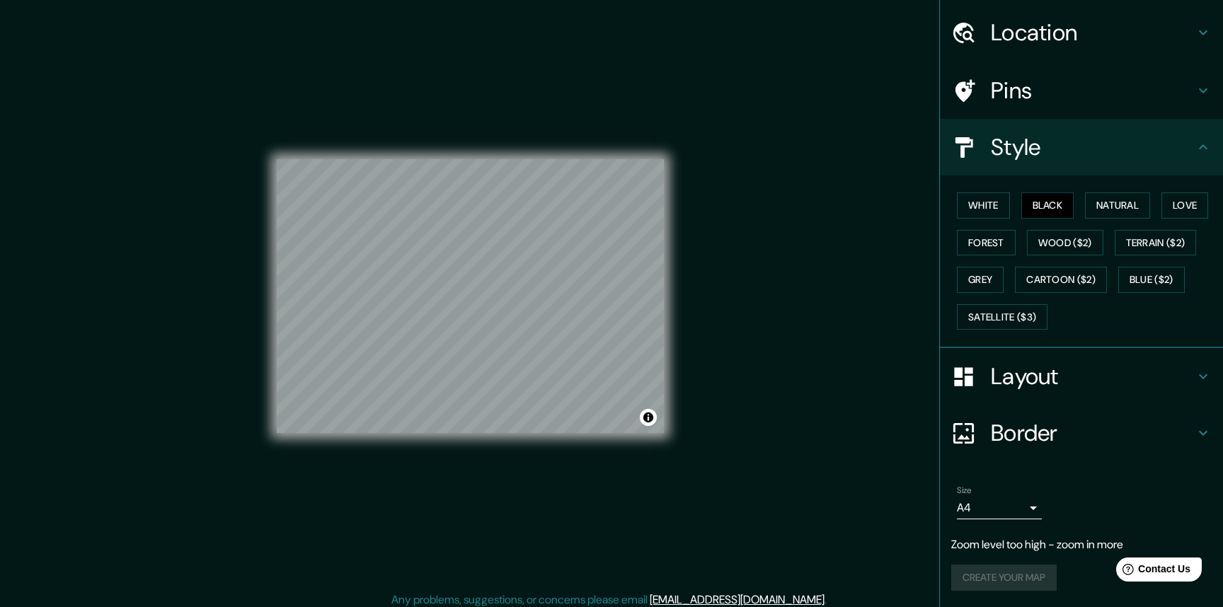
click at [1006, 585] on div "Create your map" at bounding box center [1081, 578] width 260 height 26
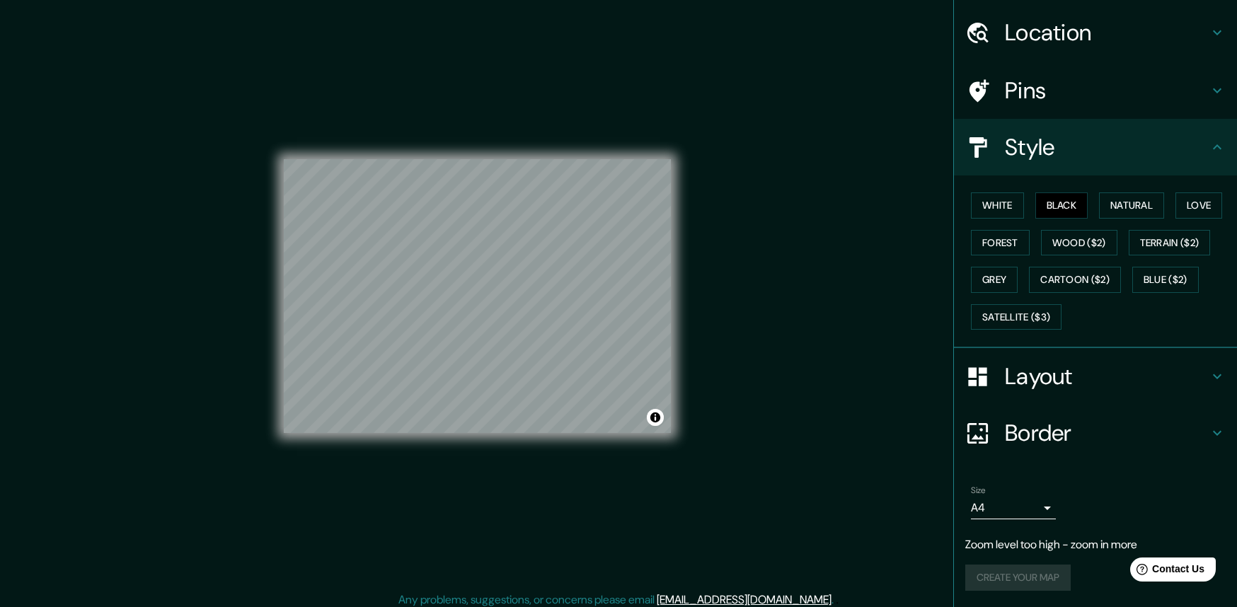
click at [1006, 508] on body "Mappin Location Pins Style White Black Natural Love Forest Wood ($2) Terrain ($…" at bounding box center [618, 303] width 1237 height 607
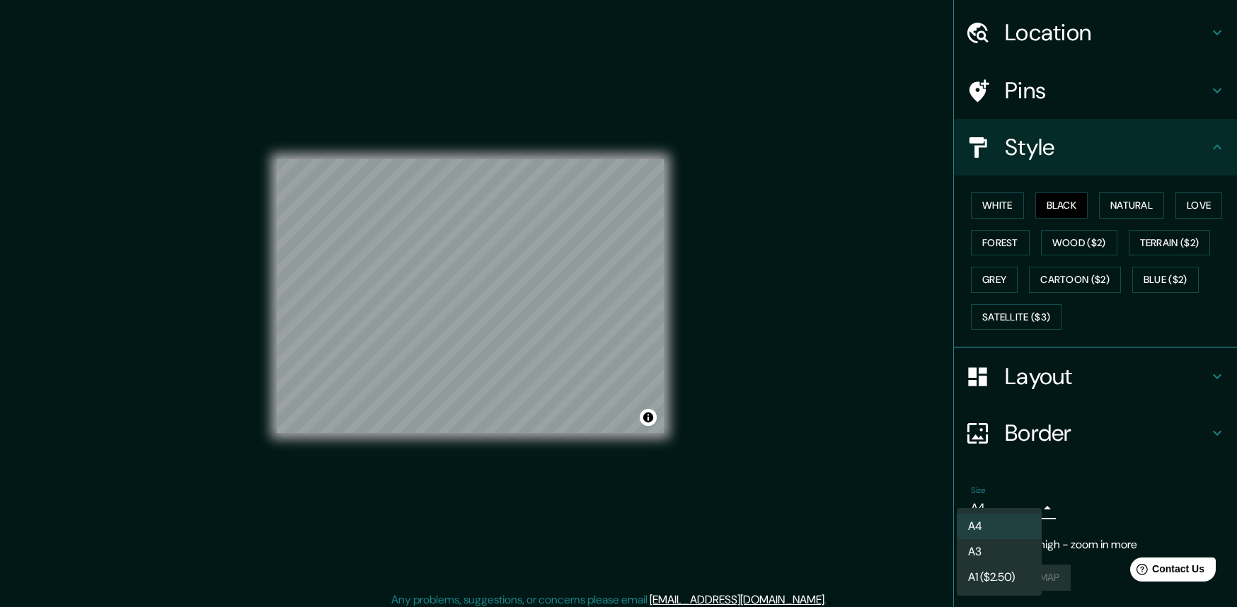
click at [1061, 477] on div at bounding box center [618, 303] width 1237 height 607
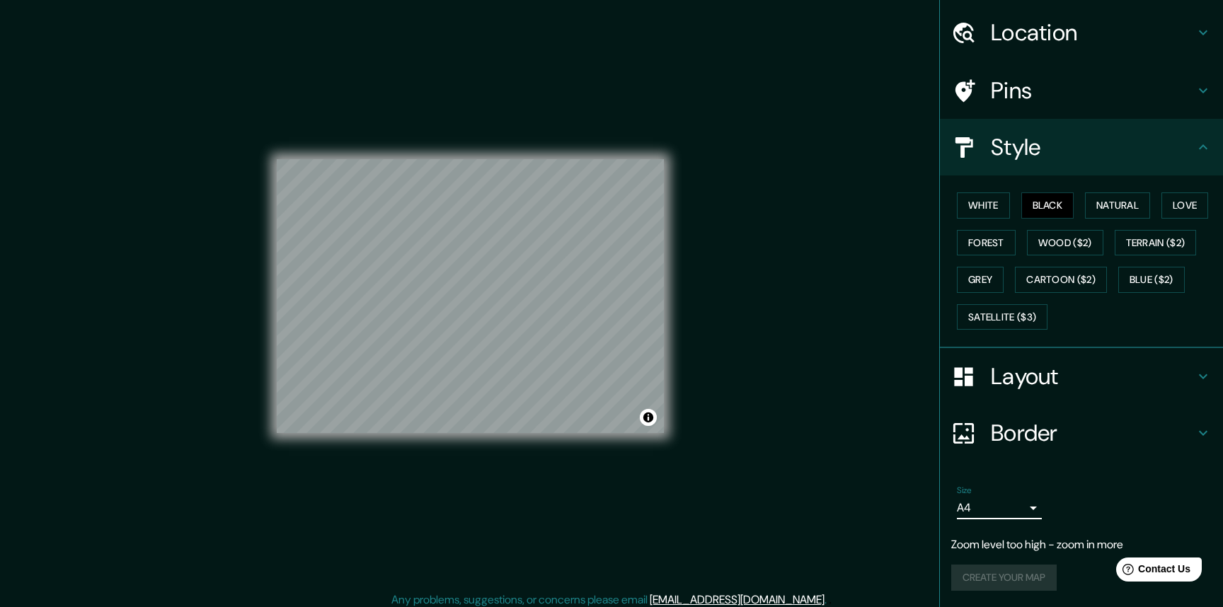
click at [1005, 375] on h4 "Layout" at bounding box center [1093, 376] width 204 height 28
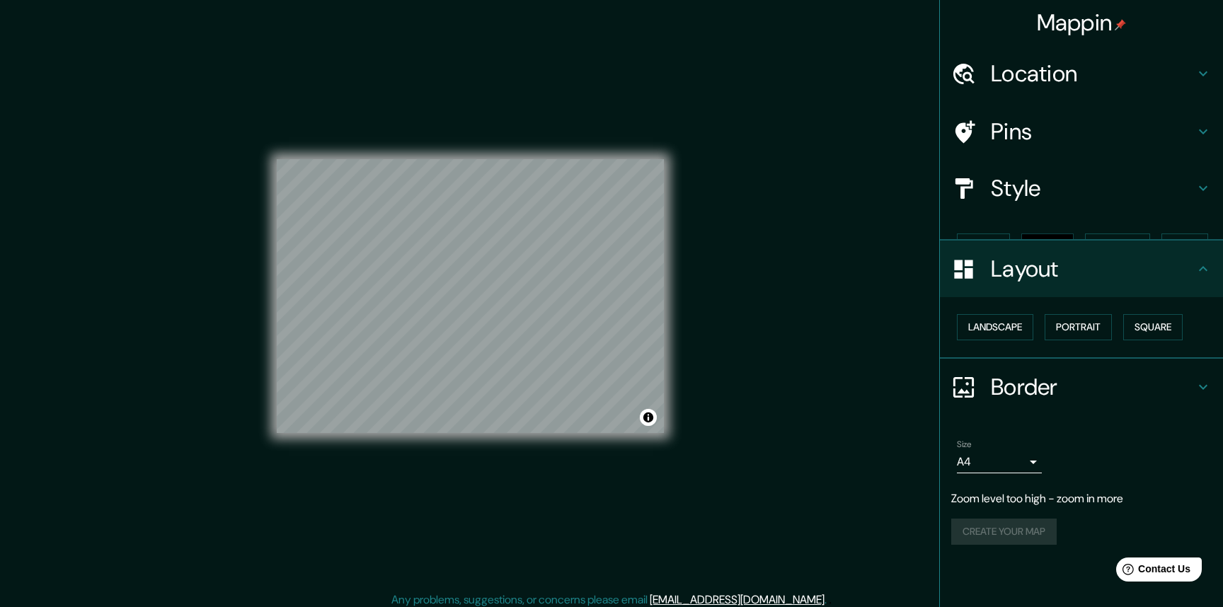
scroll to position [0, 0]
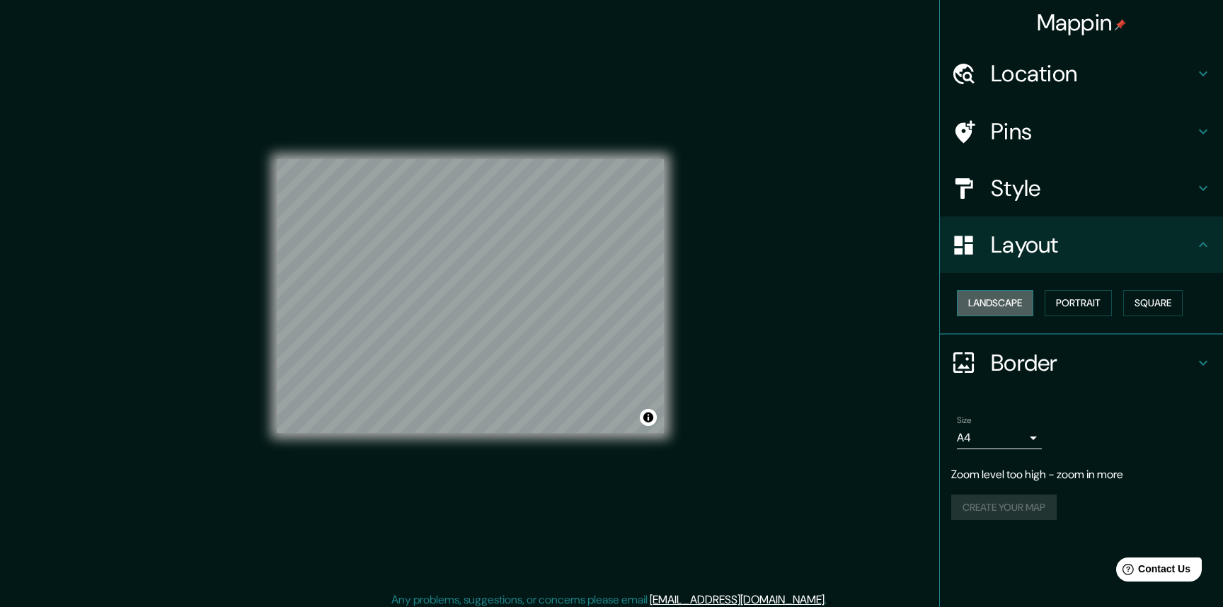
click at [1003, 306] on button "Landscape" at bounding box center [995, 303] width 76 height 26
click at [1060, 297] on div "Landscape Portrait Square" at bounding box center [1087, 303] width 272 height 38
click at [1064, 300] on button "Portrait" at bounding box center [1077, 303] width 67 height 26
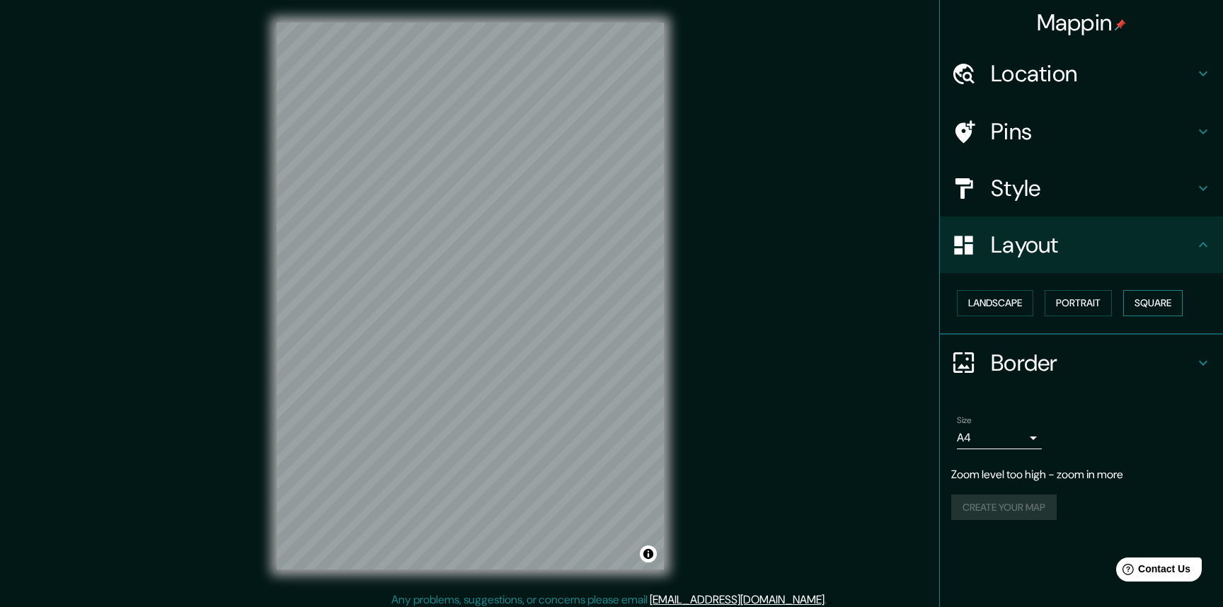
click at [1153, 296] on button "Square" at bounding box center [1152, 303] width 59 height 26
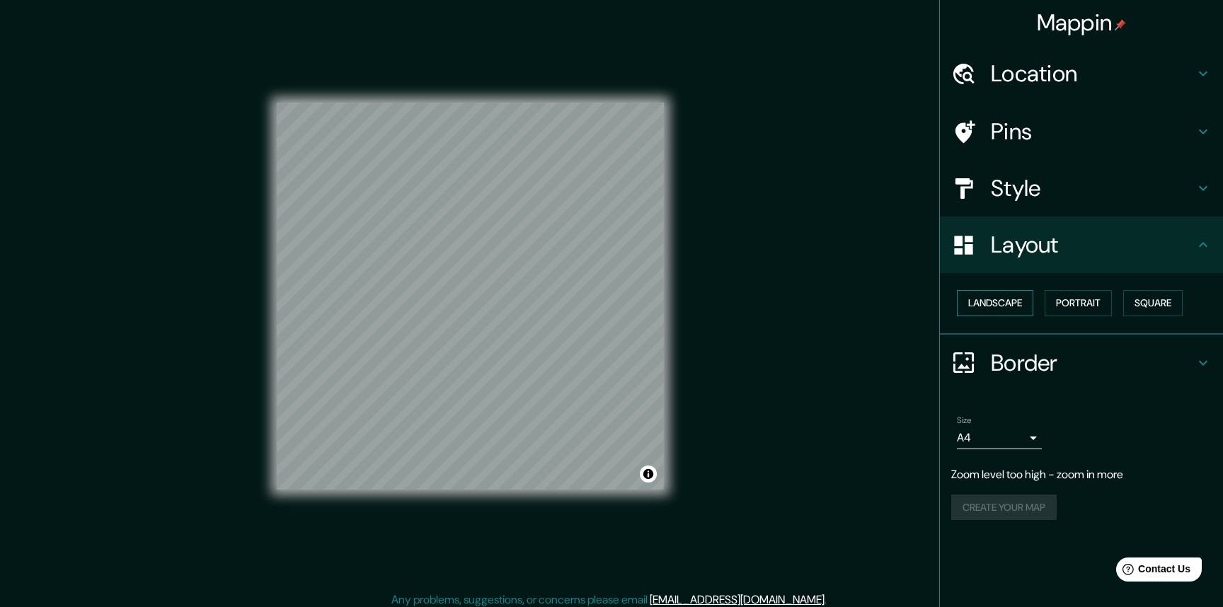
click at [997, 304] on button "Landscape" at bounding box center [995, 303] width 76 height 26
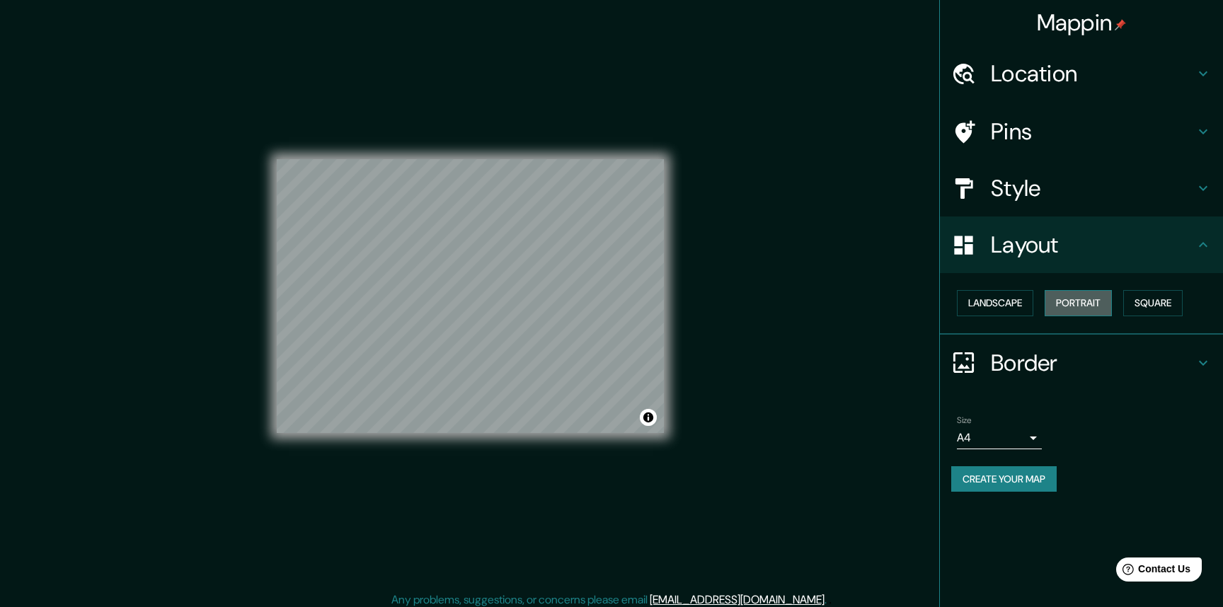
click at [1071, 307] on button "Portrait" at bounding box center [1077, 303] width 67 height 26
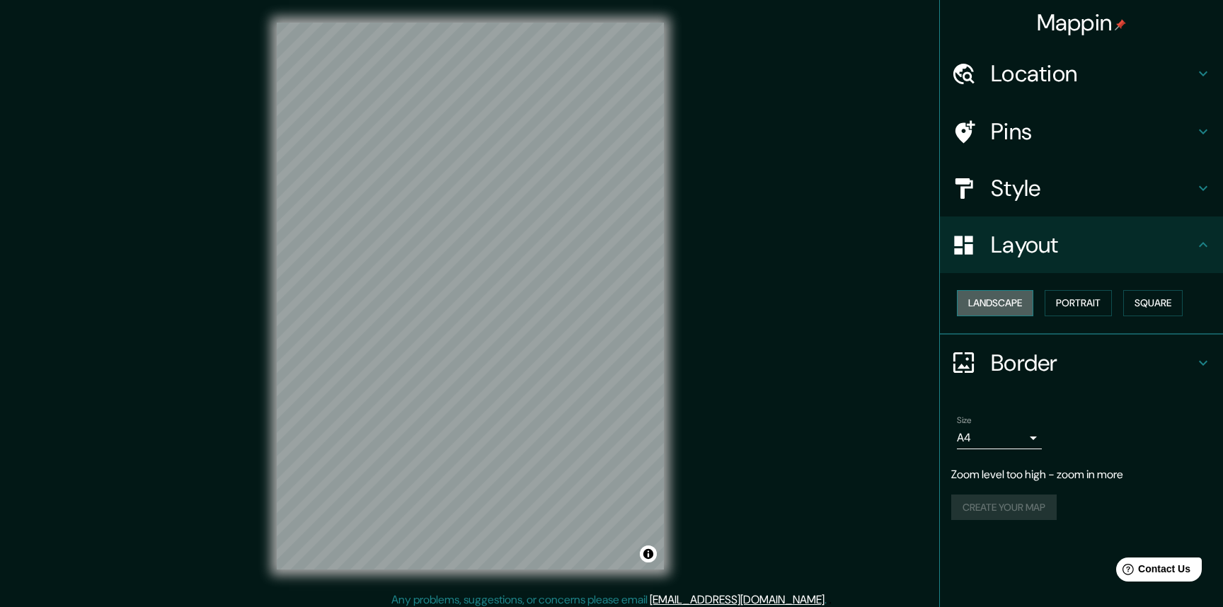
click at [1012, 301] on button "Landscape" at bounding box center [995, 303] width 76 height 26
